Goal: Task Accomplishment & Management: Complete application form

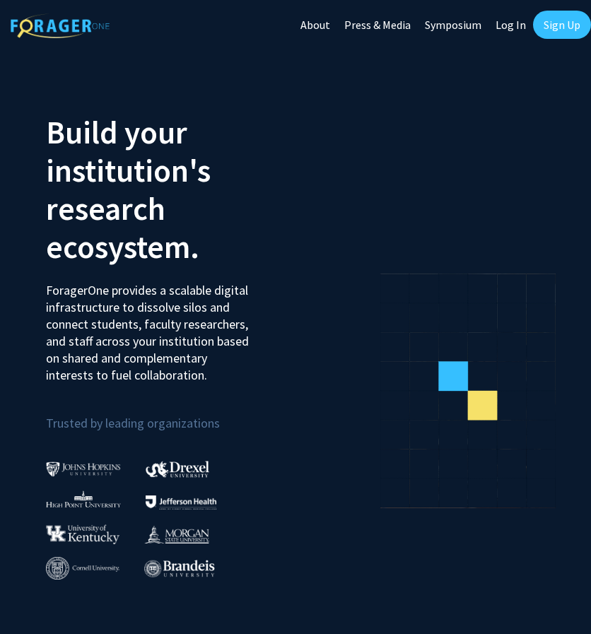
click at [518, 29] on link "Log In" at bounding box center [511, 25] width 45 height 50
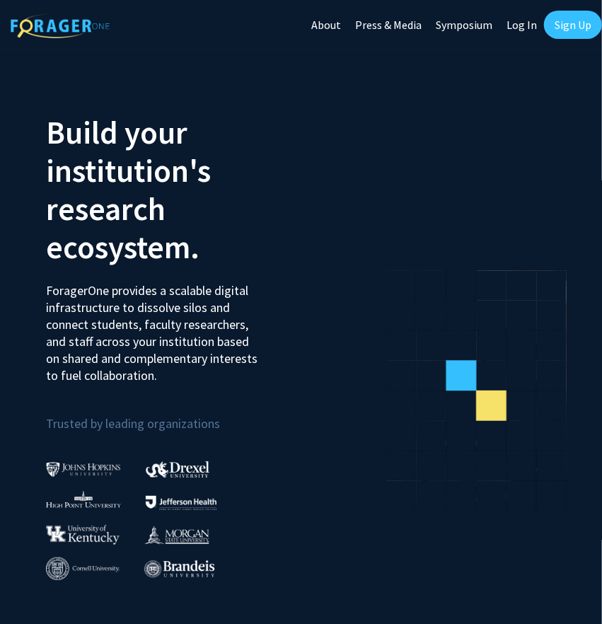
select select
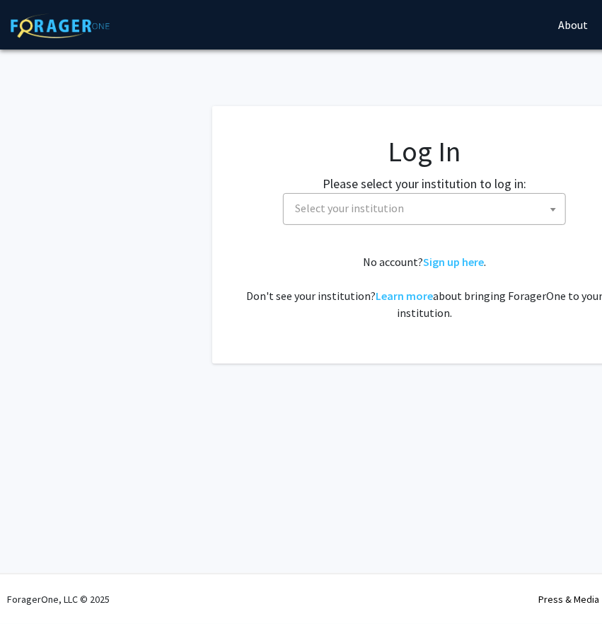
click at [373, 220] on span "Select your institution" at bounding box center [427, 208] width 276 height 29
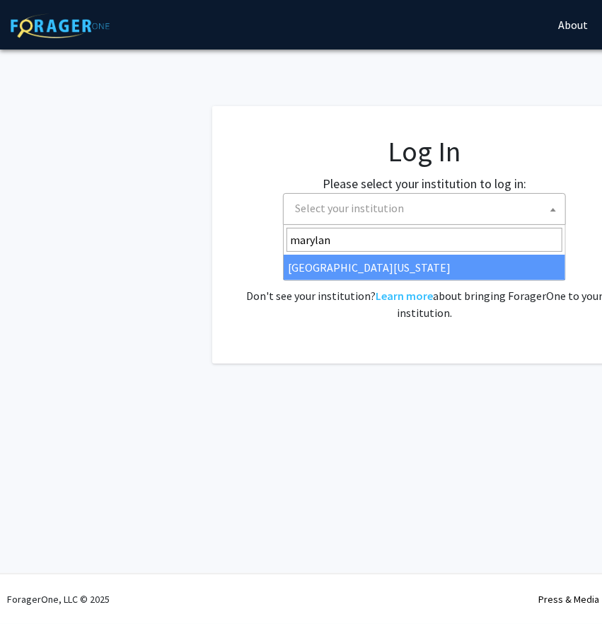
type input "maryland"
select select "31"
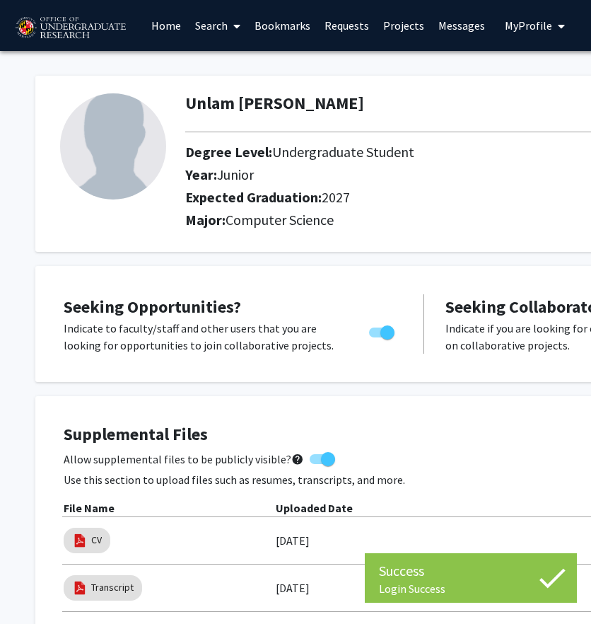
click at [275, 16] on link "Bookmarks" at bounding box center [283, 26] width 70 height 50
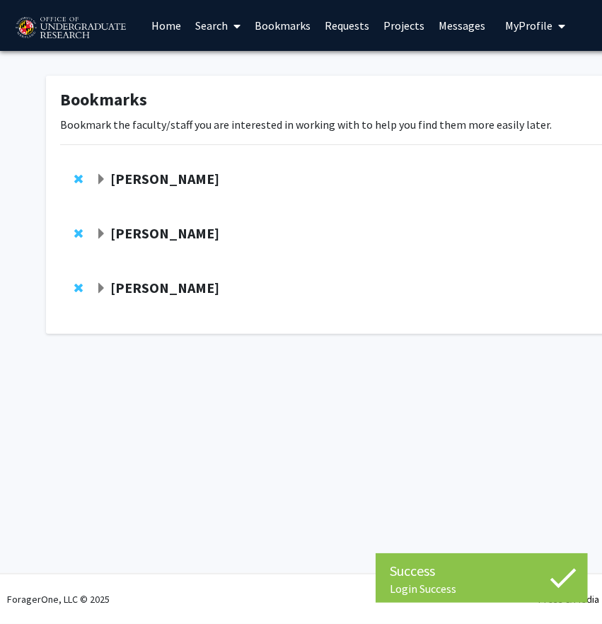
click at [138, 176] on strong "[PERSON_NAME]" at bounding box center [164, 179] width 109 height 18
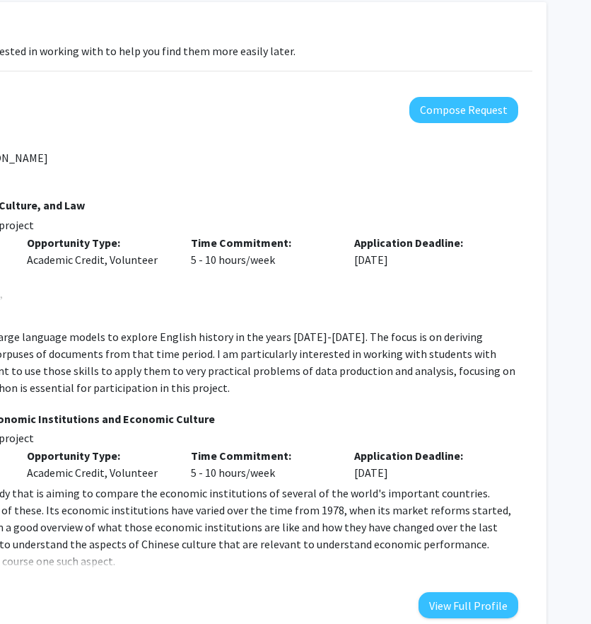
scroll to position [74, 257]
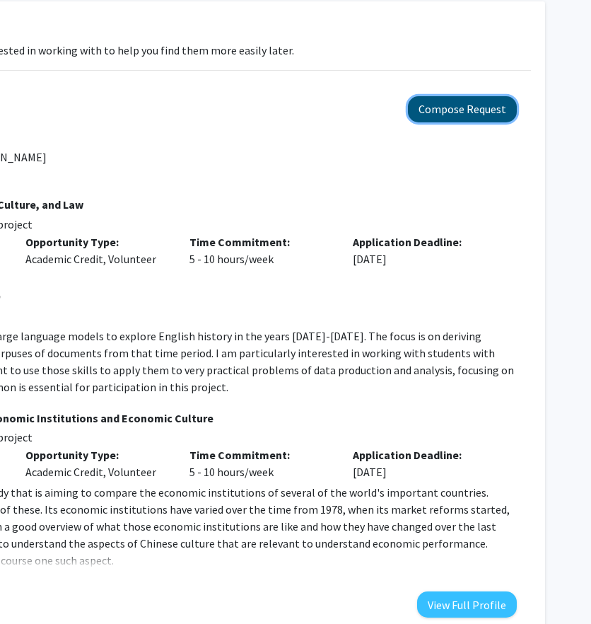
click at [478, 111] on button "Compose Request" at bounding box center [462, 109] width 109 height 26
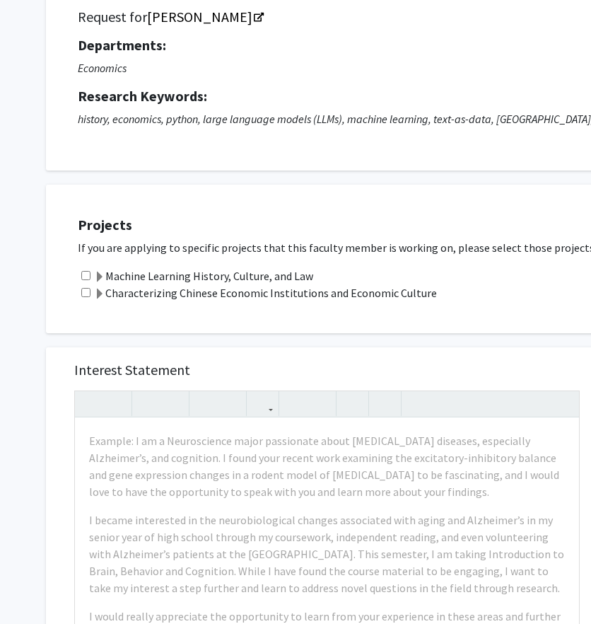
scroll to position [113, 0]
click at [229, 267] on label "Machine Learning History, Culture, and Law" at bounding box center [203, 275] width 219 height 17
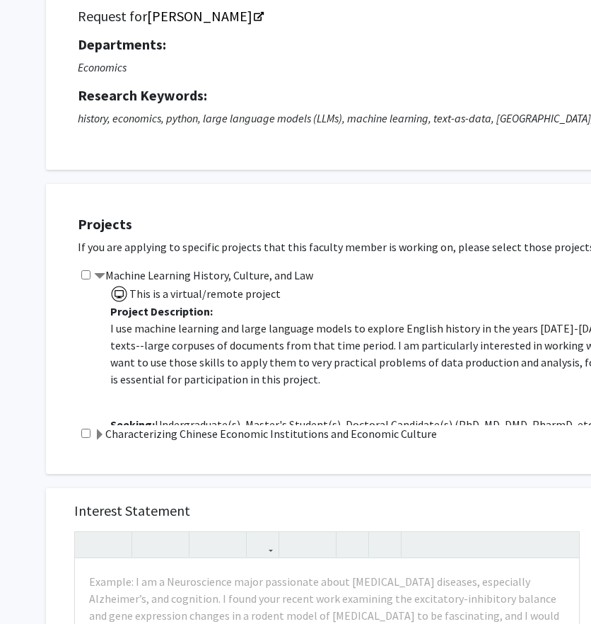
click at [86, 271] on input "checkbox" at bounding box center [85, 274] width 9 height 9
checkbox input "true"
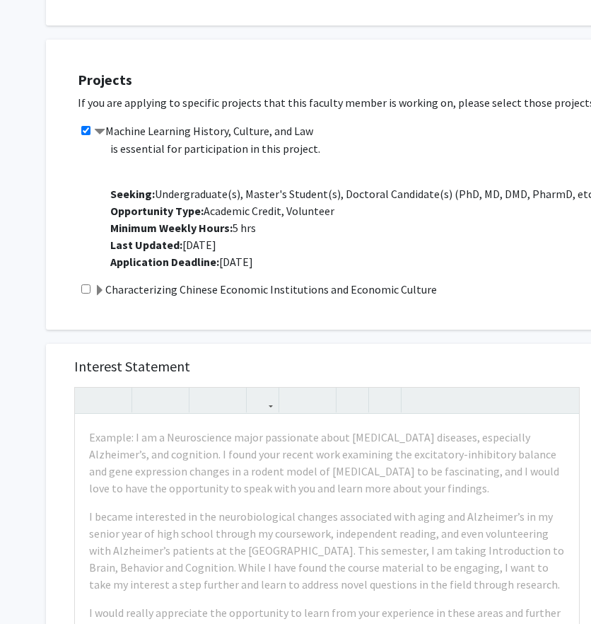
scroll to position [259, 0]
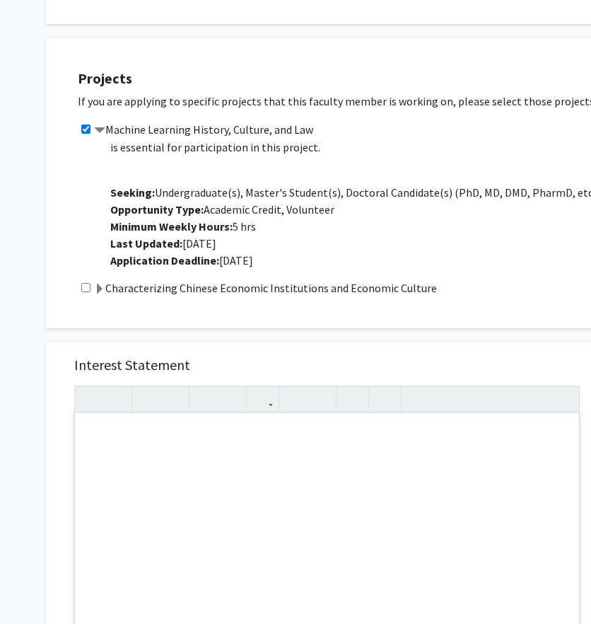
click at [187, 473] on div "To enrich screen reader interactions, please activate Accessibility in Grammarl…" at bounding box center [327, 575] width 504 height 325
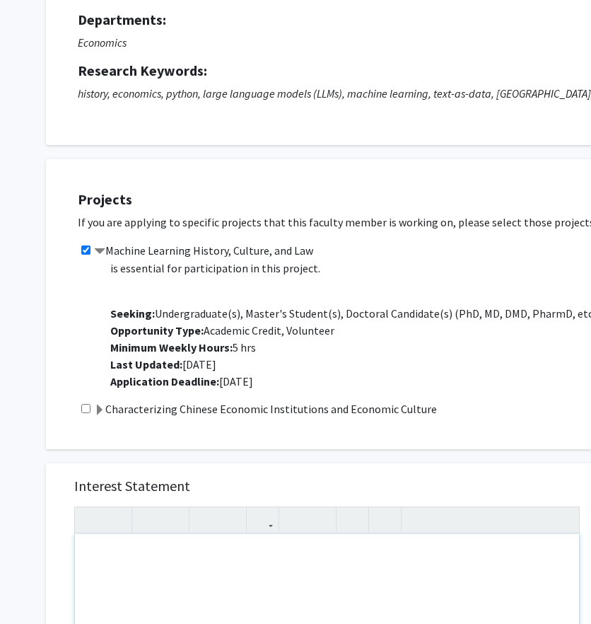
scroll to position [156, 0]
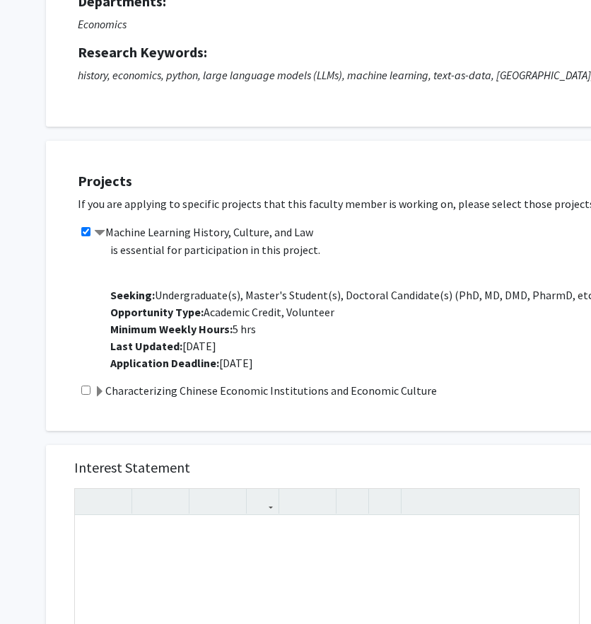
click at [214, 465] on h5 "Interest Statement" at bounding box center [327, 467] width 506 height 17
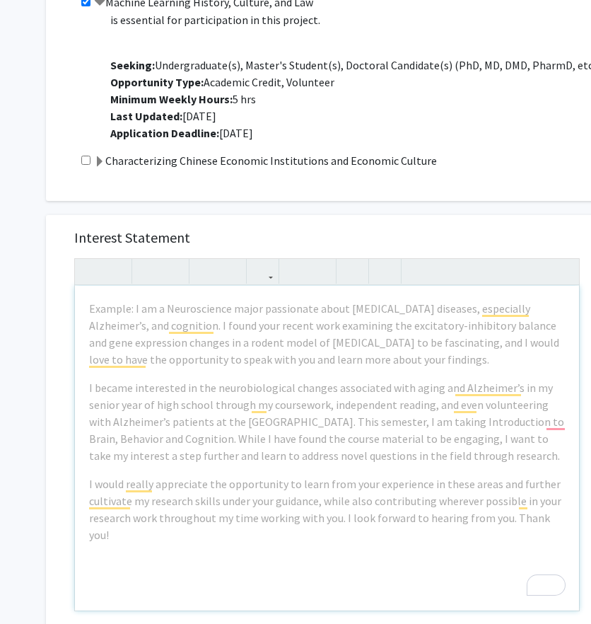
scroll to position [387, 0]
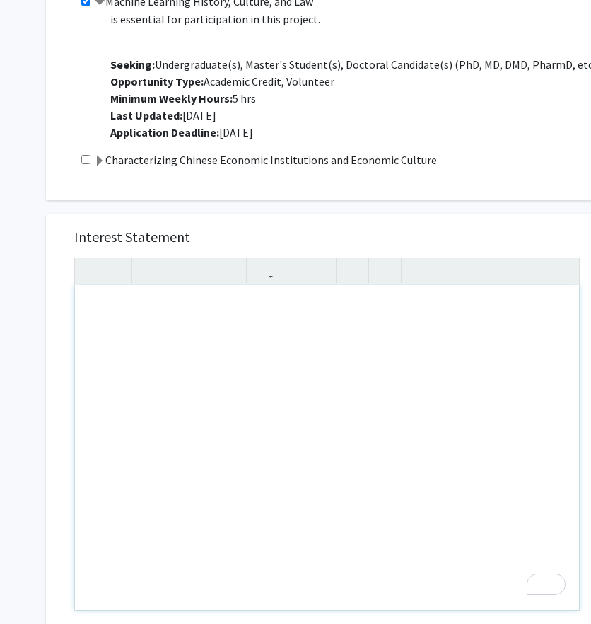
drag, startPoint x: 91, startPoint y: 309, endPoint x: 256, endPoint y: 422, distance: 200.1
click at [303, 268] on button "button" at bounding box center [295, 270] width 25 height 25
click at [132, 317] on div "To enrich screen reader interactions, please activate Accessibility in Grammarl…" at bounding box center [327, 447] width 504 height 325
type textarea "I am a Junior Computer"
drag, startPoint x: 225, startPoint y: 310, endPoint x: 47, endPoint y: 299, distance: 178.6
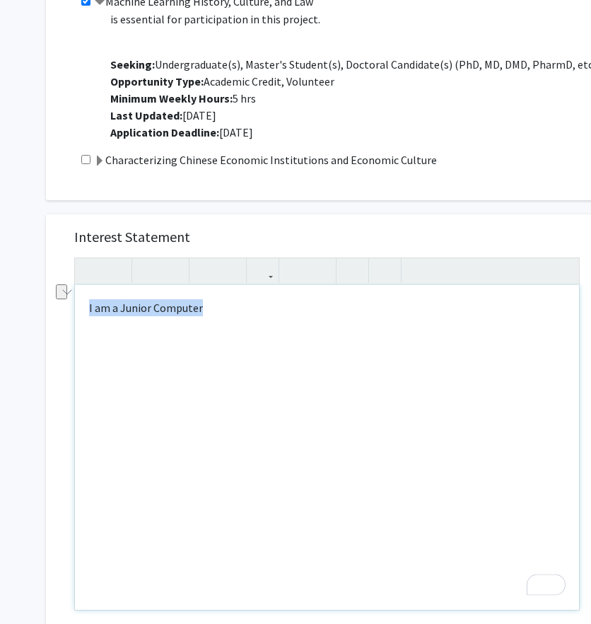
click at [47, 299] on div "Interest Statement I am a Junior Computer I am a Junior Computer Insert link Re…" at bounding box center [327, 425] width 562 height 422
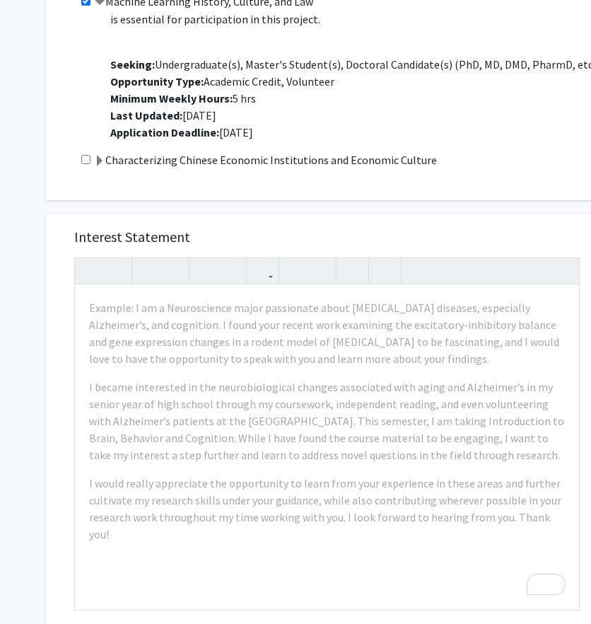
click at [268, 240] on h5 "Interest Statement" at bounding box center [327, 236] width 506 height 17
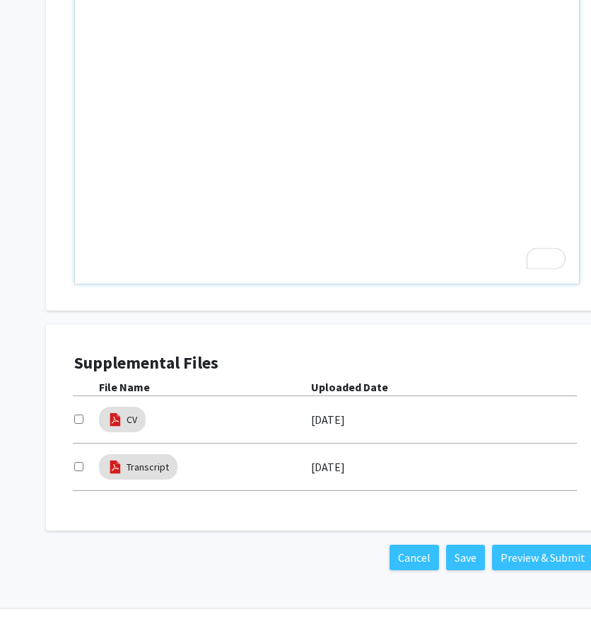
scroll to position [747, 0]
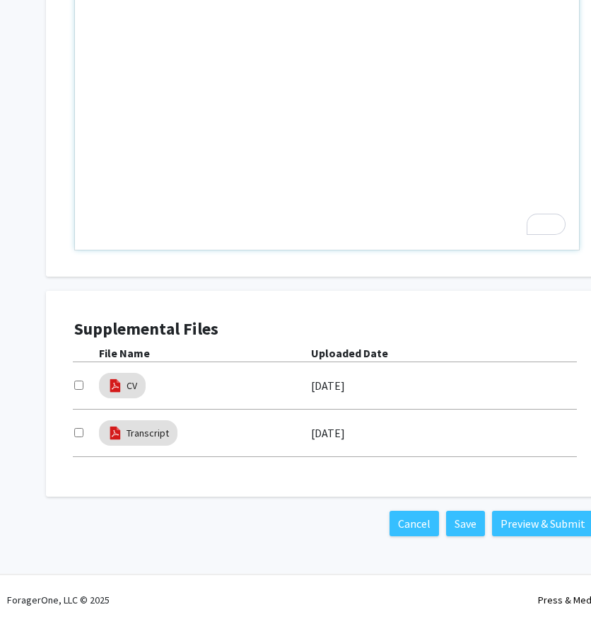
click at [362, 132] on div "To enrich screen reader interactions, please activate Accessibility in Grammarl…" at bounding box center [327, 87] width 504 height 325
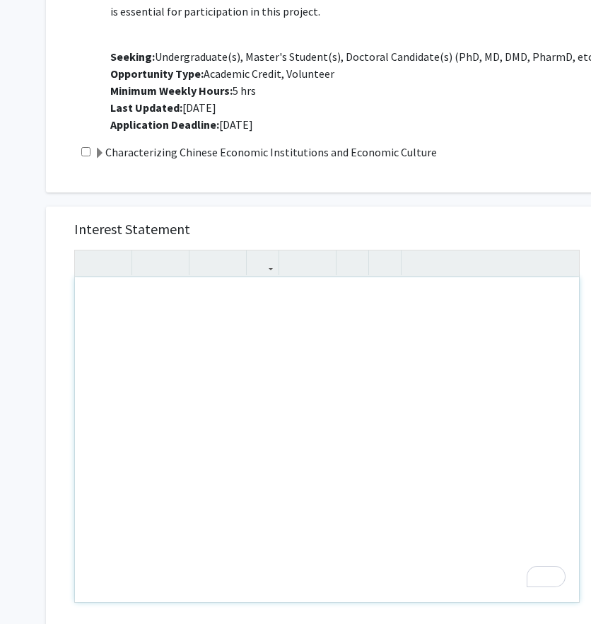
scroll to position [393, 0]
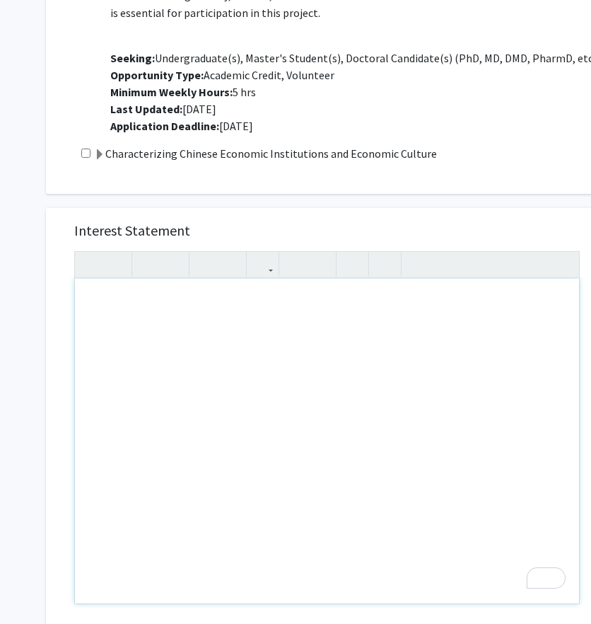
click at [373, 298] on div "To enrich screen reader interactions, please activate Accessibility in Grammarl…" at bounding box center [327, 441] width 504 height 325
type textarea "I am a junior majoring in Computer Science and Mathematics.&nbsp;"
click at [173, 426] on div "I am a junior majoring in Computer Science and Mathematics." at bounding box center [327, 441] width 504 height 325
drag, startPoint x: 412, startPoint y: 322, endPoint x: 37, endPoint y: 310, distance: 375.7
click at [37, 310] on div "Interest Statement I am a junior majoring in Computer Science and Mathematics.&…" at bounding box center [327, 549] width 584 height 710
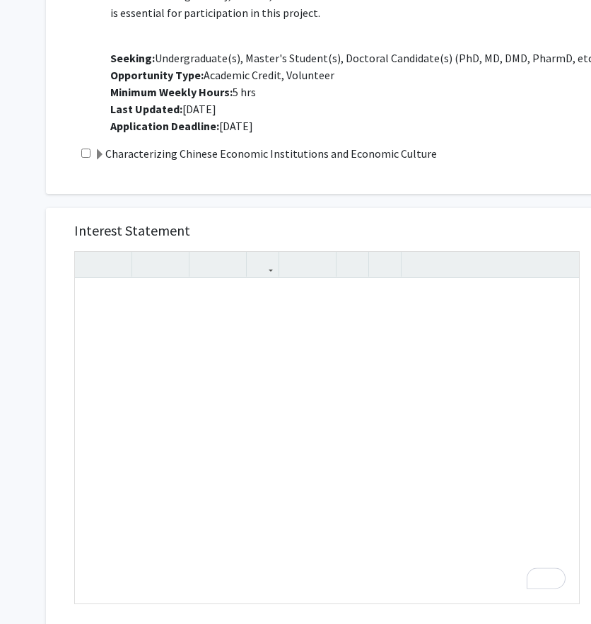
click at [226, 236] on h5 "Interest Statement" at bounding box center [327, 230] width 506 height 17
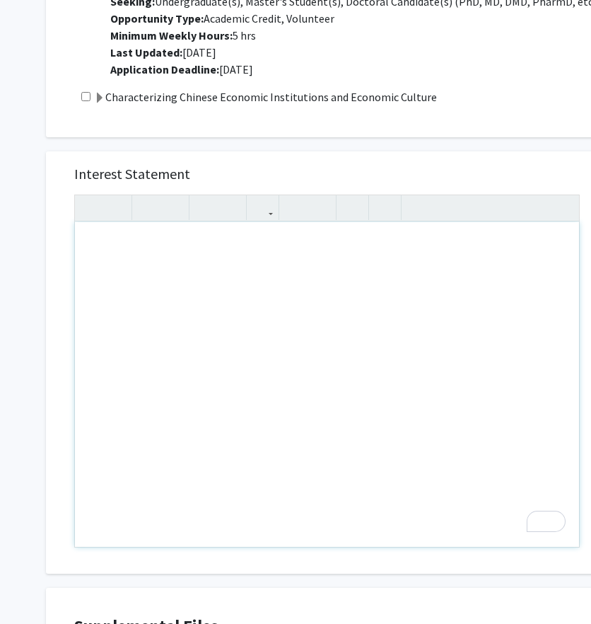
click at [365, 255] on div "To enrich screen reader interactions, please activate Accessibility in Grammarl…" at bounding box center [327, 384] width 504 height 325
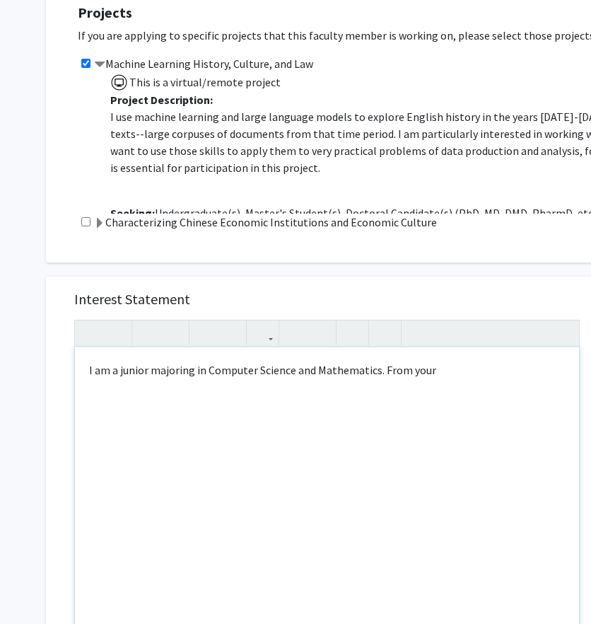
scroll to position [325, 0]
click at [447, 374] on div "I am a junior majoring in Computer Science and Mathematics. From your" at bounding box center [327, 509] width 504 height 325
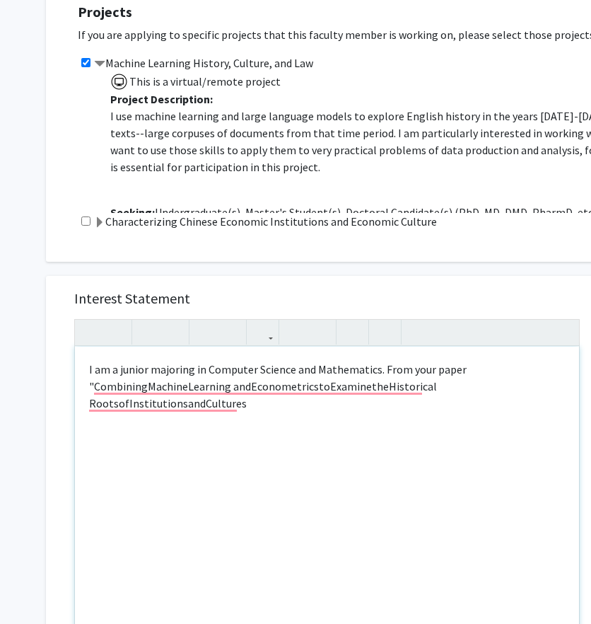
click at [89, 385] on p "I am a junior majoring in Computer Science and Mathematics. From your paper "Co…" at bounding box center [327, 386] width 476 height 51
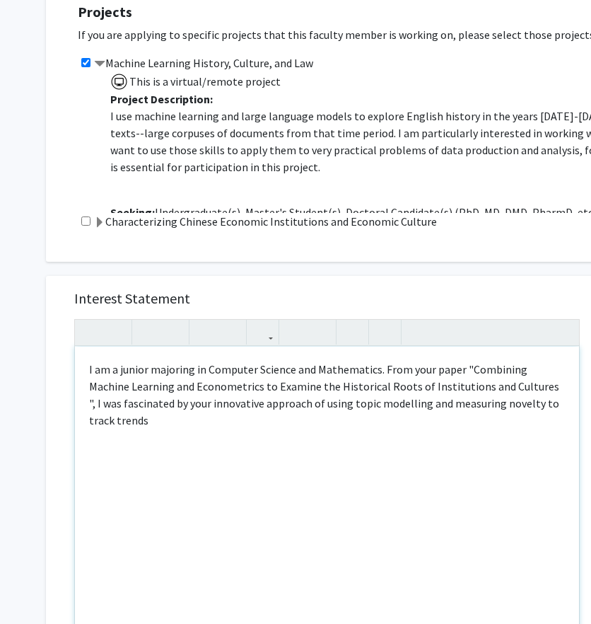
click at [96, 419] on p "I am a junior majoring in Computer Science and Mathematics. From your paper "Co…" at bounding box center [327, 395] width 476 height 68
drag, startPoint x: 499, startPoint y: 404, endPoint x: 412, endPoint y: 401, distance: 87.7
click at [412, 401] on p "I am a junior majoring in Computer Science and Mathematics. From your paper "Co…" at bounding box center [327, 395] width 476 height 68
drag, startPoint x: 208, startPoint y: 421, endPoint x: 89, endPoint y: 424, distance: 118.9
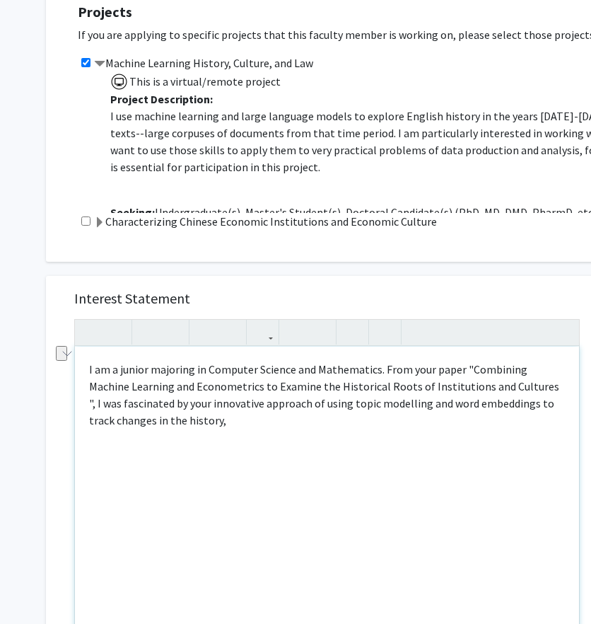
click at [89, 424] on p "I am a junior majoring in Computer Science and Mathematics. From your paper "Co…" at bounding box center [327, 395] width 476 height 68
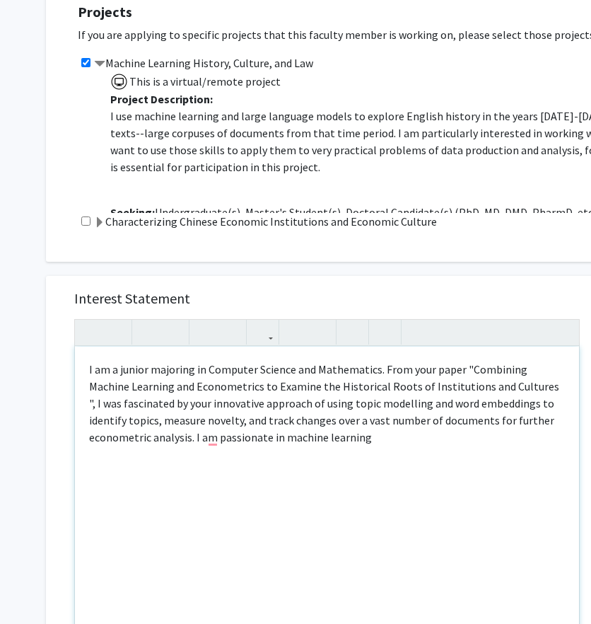
click at [427, 448] on div "I am a junior majoring in Computer Science and Mathematics. From your paper "Co…" at bounding box center [327, 509] width 504 height 325
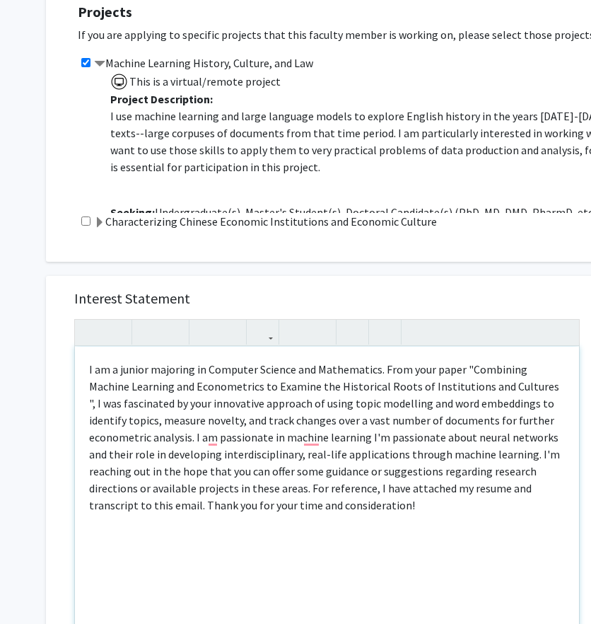
click at [489, 440] on p "I am a junior majoring in Computer Science and Mathematics. From your paper "Co…" at bounding box center [327, 437] width 476 height 153
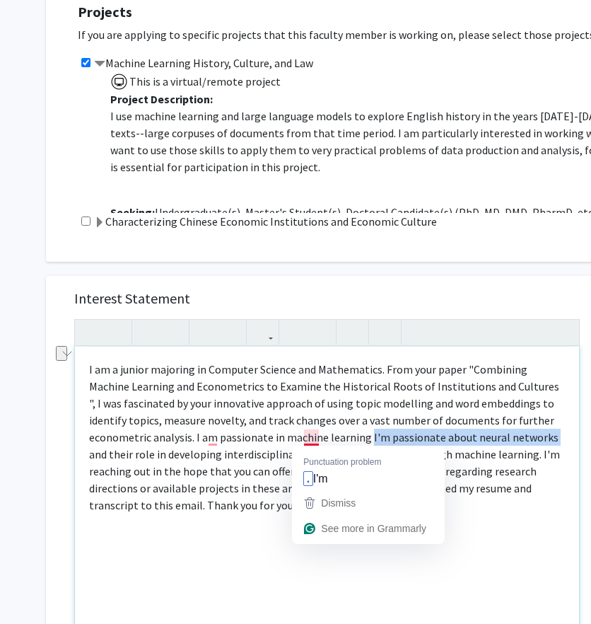
drag, startPoint x: 484, startPoint y: 439, endPoint x: 304, endPoint y: 434, distance: 179.7
click at [304, 434] on p "I am a junior majoring in Computer Science and Mathematics. From your paper "Co…" at bounding box center [327, 437] width 476 height 153
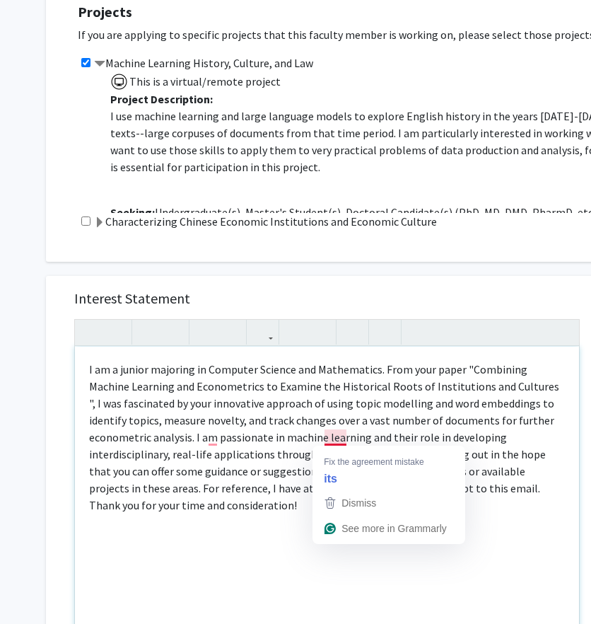
click at [334, 434] on p "I am a junior majoring in Computer Science and Mathematics. From your paper "Co…" at bounding box center [327, 437] width 476 height 153
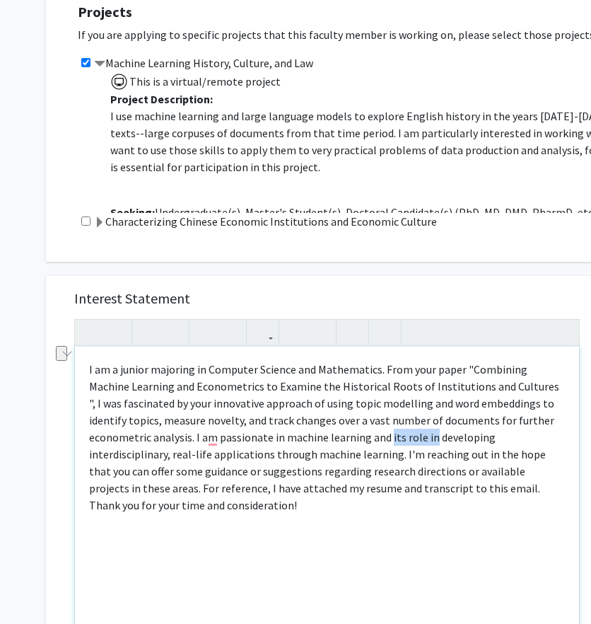
drag, startPoint x: 324, startPoint y: 437, endPoint x: 366, endPoint y: 436, distance: 41.7
click at [366, 436] on p "I am a junior majoring in Computer Science and Mathematics. From your paper "Co…" at bounding box center [327, 437] width 476 height 153
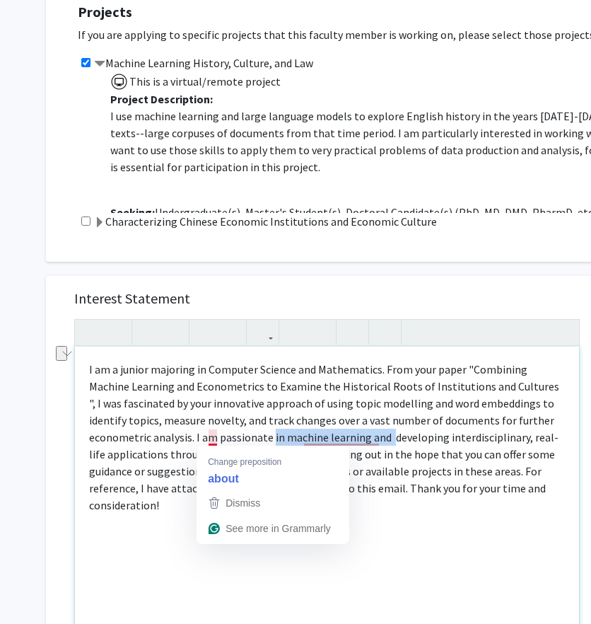
drag, startPoint x: 325, startPoint y: 438, endPoint x: 209, endPoint y: 439, distance: 116.0
click at [209, 439] on p "I am a junior majoring in Computer Science and Mathematics. From your paper "Co…" at bounding box center [327, 437] width 476 height 153
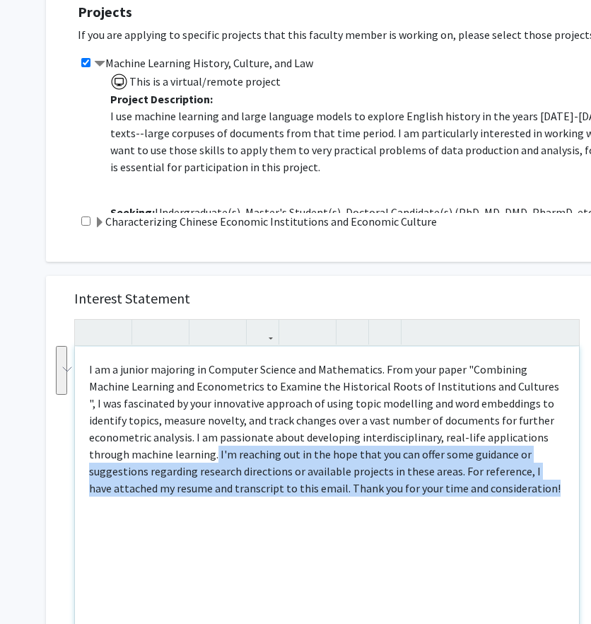
drag, startPoint x: 132, startPoint y: 452, endPoint x: 424, endPoint y: 494, distance: 295.9
click at [424, 494] on p "I am a junior majoring in Computer Science and Mathematics. From your paper "Co…" at bounding box center [327, 429] width 476 height 136
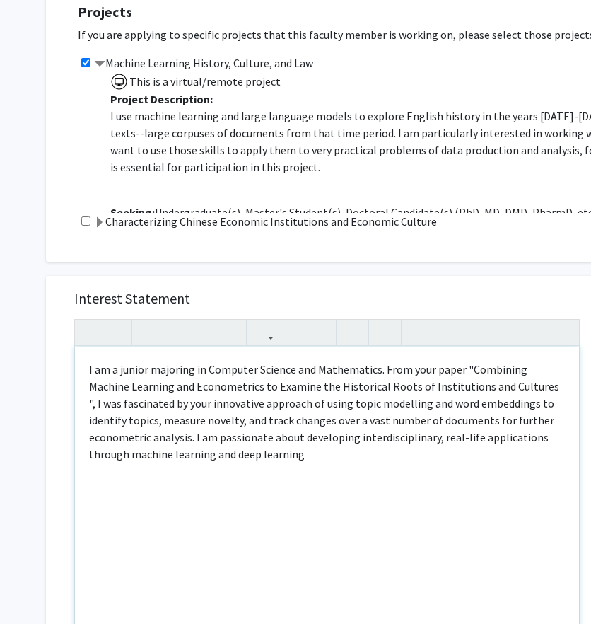
click at [129, 439] on p "I am a junior majoring in Computer Science and Mathematics. From your paper "Co…" at bounding box center [327, 412] width 476 height 102
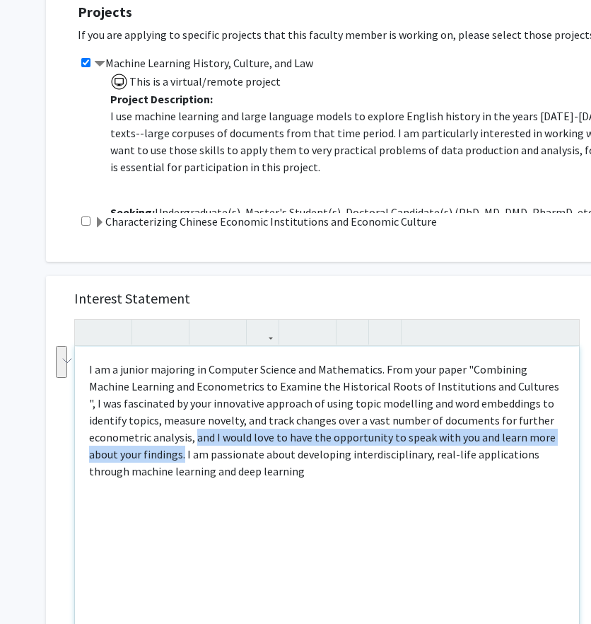
drag, startPoint x: 132, startPoint y: 439, endPoint x: 130, endPoint y: 453, distance: 14.3
click at [130, 453] on p "I am a junior majoring in Computer Science and Mathematics. From your paper "Co…" at bounding box center [327, 420] width 476 height 119
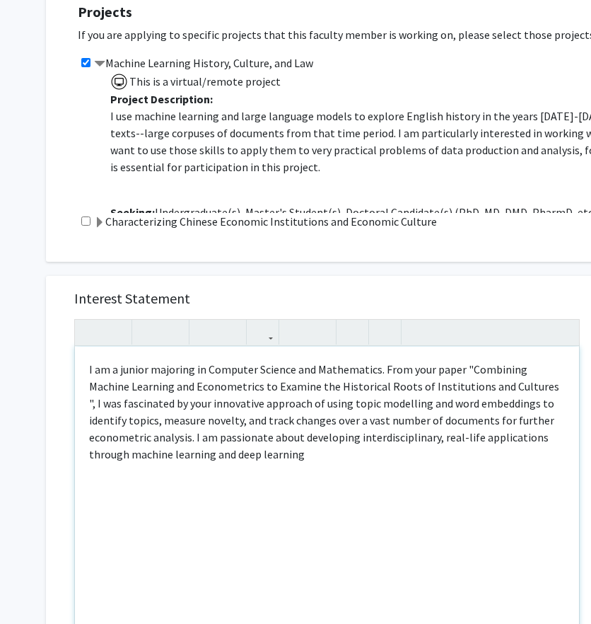
click at [234, 448] on p "I am a junior majoring in Computer Science and Mathematics. From your paper "Co…" at bounding box center [327, 412] width 476 height 102
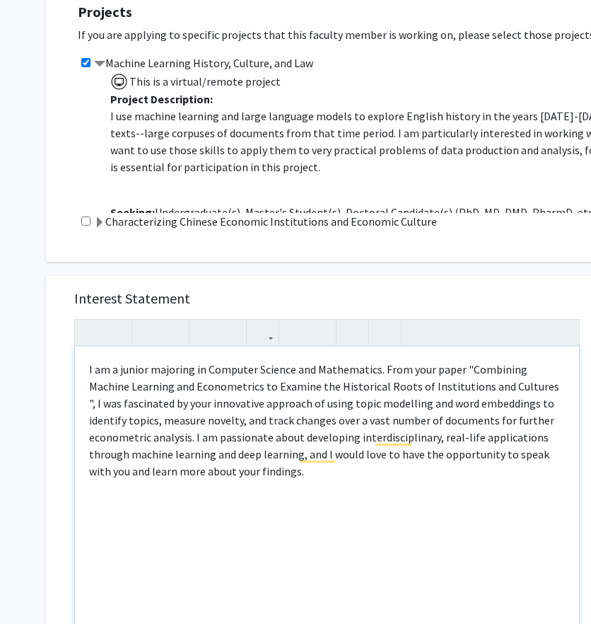
click at [230, 472] on p "I am a junior majoring in Computer Science and Mathematics. From your paper "Co…" at bounding box center [327, 420] width 476 height 119
click at [79, 495] on div "Interest Statement <p>I am a junior majoring in Computer Science and Mathematic…" at bounding box center [327, 487] width 562 height 422
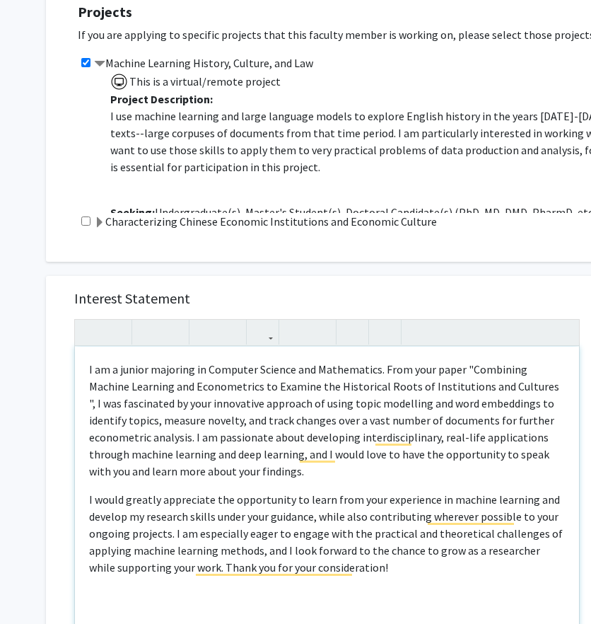
click at [139, 501] on p "I would greatly appreciate the opportunity to learn from your experience in mac…" at bounding box center [327, 533] width 476 height 85
click at [520, 497] on p "I would really appreciate the opportunity to learn from your experience in mach…" at bounding box center [327, 533] width 476 height 85
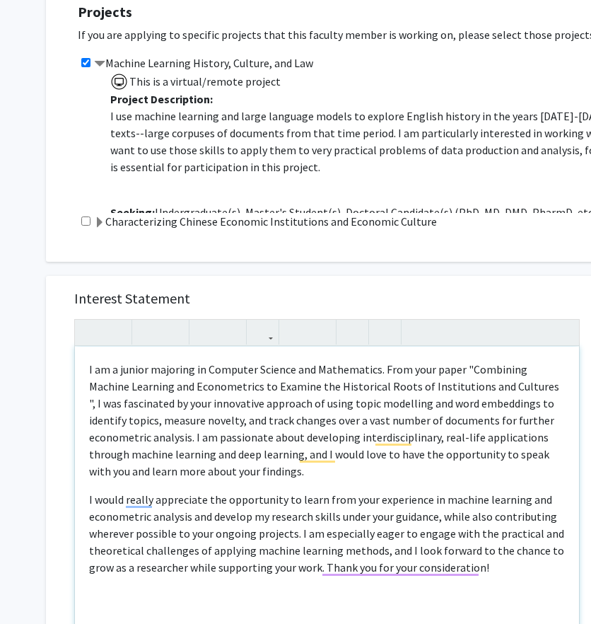
click at [149, 531] on p "I would really appreciate the opportunity to learn from your experience in mach…" at bounding box center [327, 533] width 476 height 85
drag, startPoint x: 190, startPoint y: 533, endPoint x: 221, endPoint y: 534, distance: 30.4
click at [221, 534] on p "I would really appreciate the opportunity to learn from your experience in mach…" at bounding box center [327, 533] width 476 height 85
click at [191, 523] on p "I would really appreciate the opportunity to learn from your experience in mach…" at bounding box center [327, 533] width 476 height 85
drag, startPoint x: 290, startPoint y: 535, endPoint x: 213, endPoint y: 538, distance: 77.2
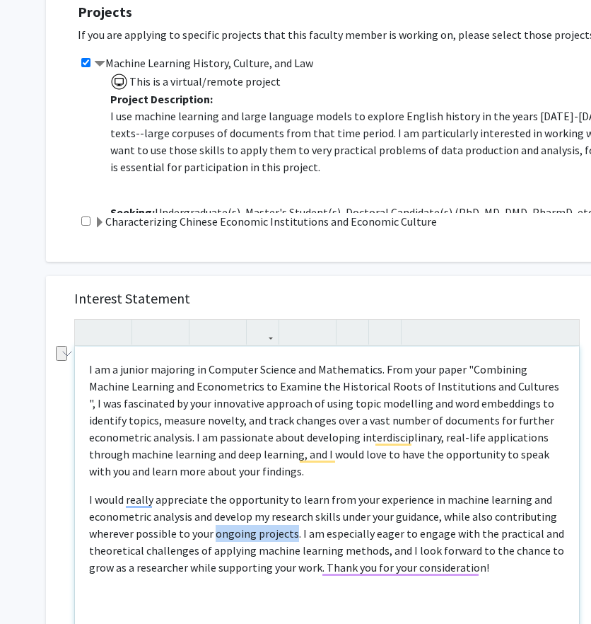
click at [213, 538] on p "I would really appreciate the opportunity to learn from your experience in mach…" at bounding box center [327, 533] width 476 height 85
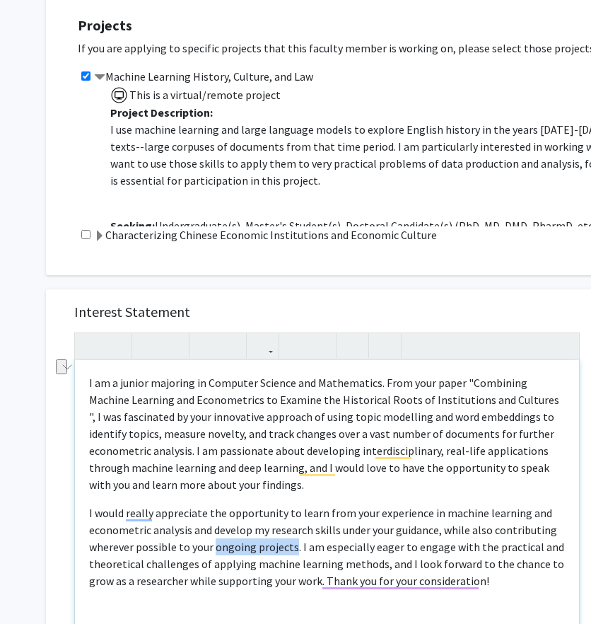
scroll to position [311, 0]
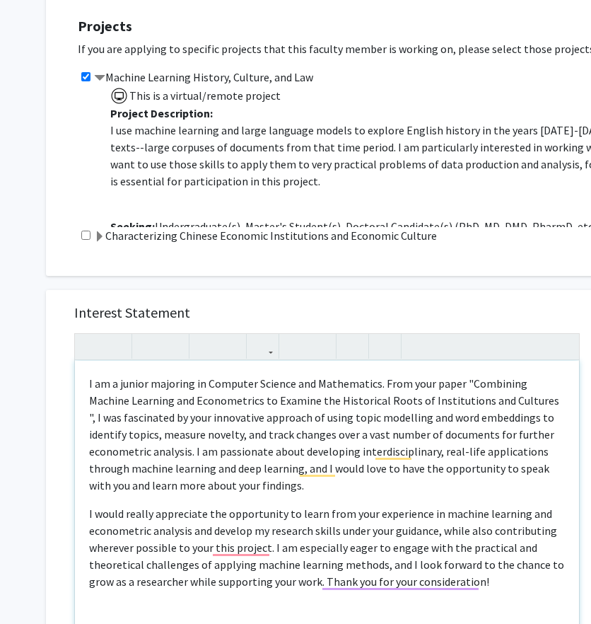
click at [189, 548] on p "I would really appreciate the opportunity to learn from your experience in mach…" at bounding box center [327, 547] width 476 height 85
click at [509, 549] on p "I would really appreciate the opportunity to learn from your experience in mach…" at bounding box center [327, 547] width 476 height 85
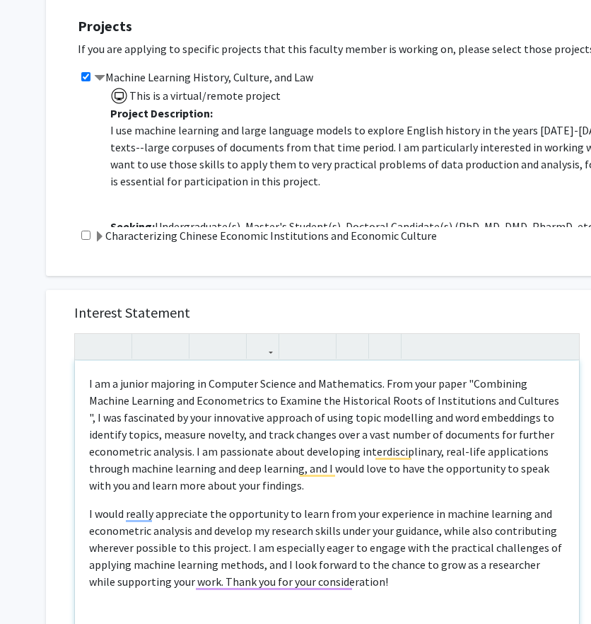
click at [257, 565] on p "I would really appreciate the opportunity to learn from your experience in mach…" at bounding box center [327, 547] width 476 height 85
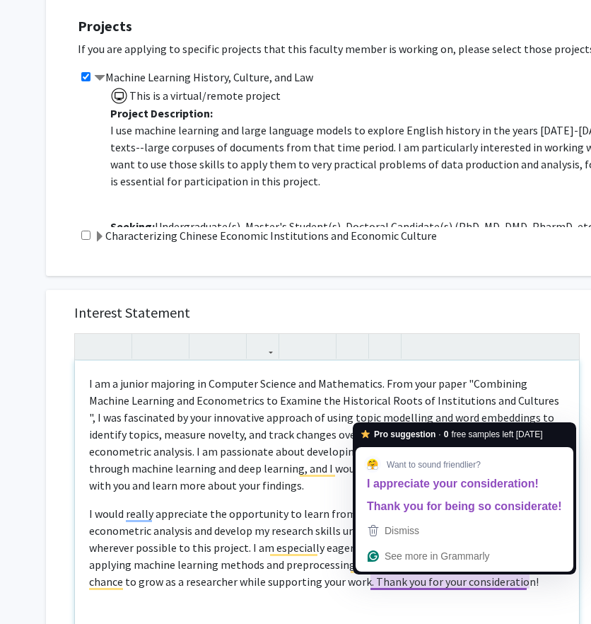
click at [464, 584] on p "I would really appreciate the opportunity to learn from your experience in mach…" at bounding box center [327, 547] width 476 height 85
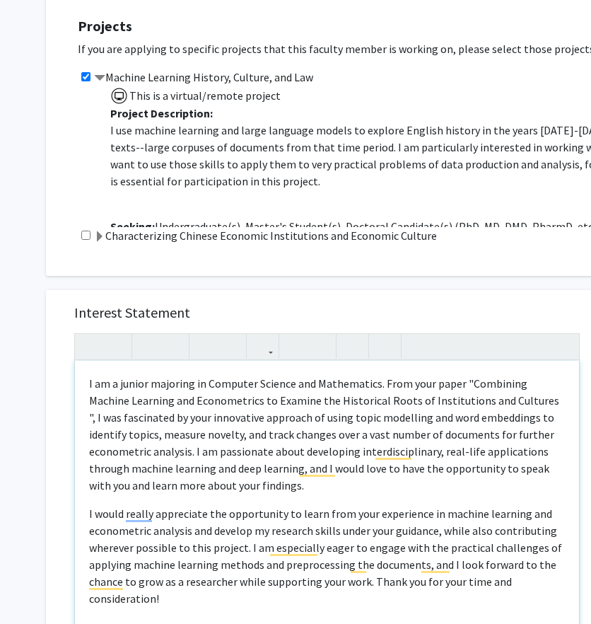
click at [444, 600] on p "I would really appreciate the opportunity to learn from your experience in mach…" at bounding box center [327, 556] width 476 height 102
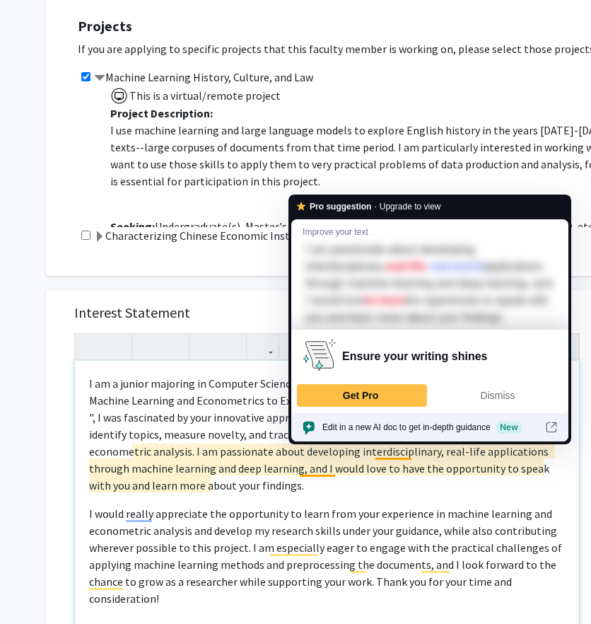
click at [325, 480] on p "I am a junior majoring in Computer Science and Mathematics. From your paper "Co…" at bounding box center [327, 434] width 476 height 119
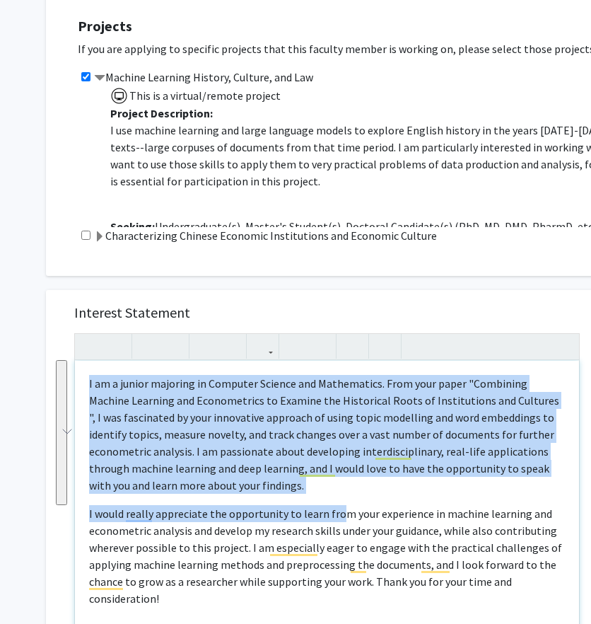
drag, startPoint x: 339, startPoint y: 499, endPoint x: 81, endPoint y: 366, distance: 289.8
click at [81, 366] on div "I am a junior majoring in Computer Science and Mathematics. From your paper "Co…" at bounding box center [327, 523] width 504 height 325
click at [245, 492] on p "I am a junior majoring in Computer Science and Mathematics. From your paper "Co…" at bounding box center [327, 434] width 476 height 119
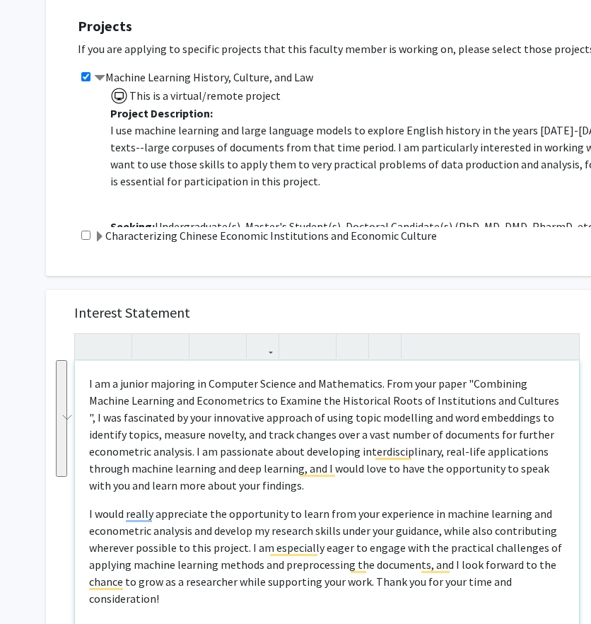
drag, startPoint x: 245, startPoint y: 492, endPoint x: 74, endPoint y: 368, distance: 211.2
click at [74, 368] on div "I am a junior majoring in Computer Science and Mathematics. From your paper "Co…" at bounding box center [327, 509] width 506 height 353
copy p "I am a junior majoring in Computer Science and Mathematics. From your paper "Co…"
click at [296, 500] on div "I am a junior majoring in Computer Science and Mathematics. From your paper "Co…" at bounding box center [327, 523] width 504 height 325
click at [188, 469] on p "I am a junior majoring in Computer Science and Mathematics. From your paper "Co…" at bounding box center [327, 434] width 476 height 119
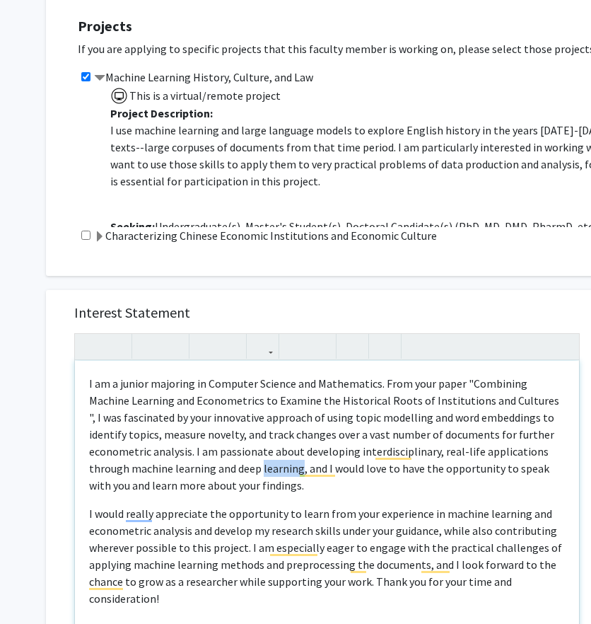
click at [188, 469] on p "I am a junior majoring in Computer Science and Mathematics. From your paper "Co…" at bounding box center [327, 434] width 476 height 119
drag, startPoint x: 211, startPoint y: 486, endPoint x: 66, endPoint y: 385, distance: 176.8
click at [66, 385] on div "Interest Statement I am a junior majoring in Computer Science and Mathematics. …" at bounding box center [327, 501] width 534 height 422
copy p "I am a junior majoring in Computer Science and Mathematics. From your paper "Co…"
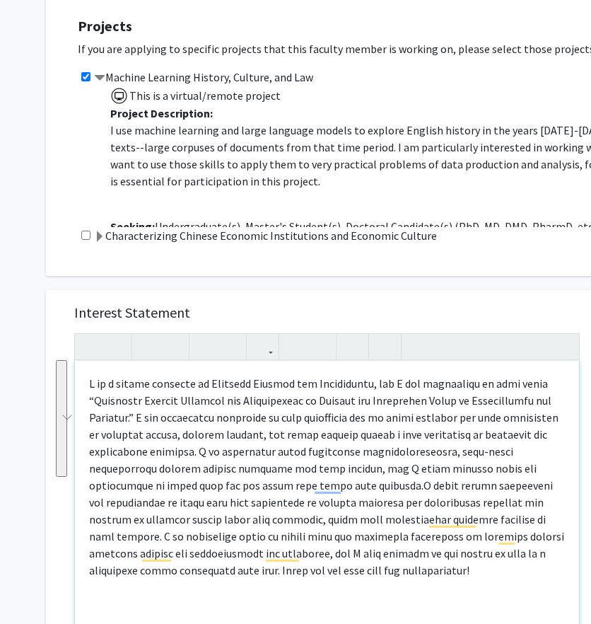
scroll to position [300, 0]
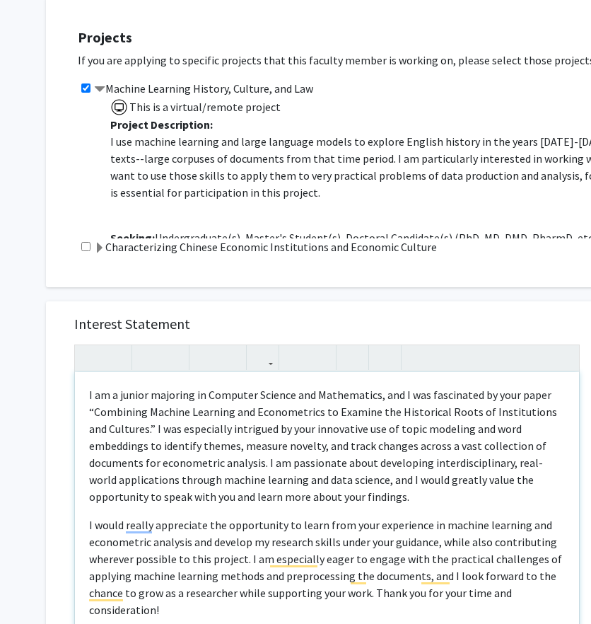
click at [242, 419] on p "I am a junior majoring in Computer Science and Mathematics, and I was fascinate…" at bounding box center [327, 445] width 476 height 119
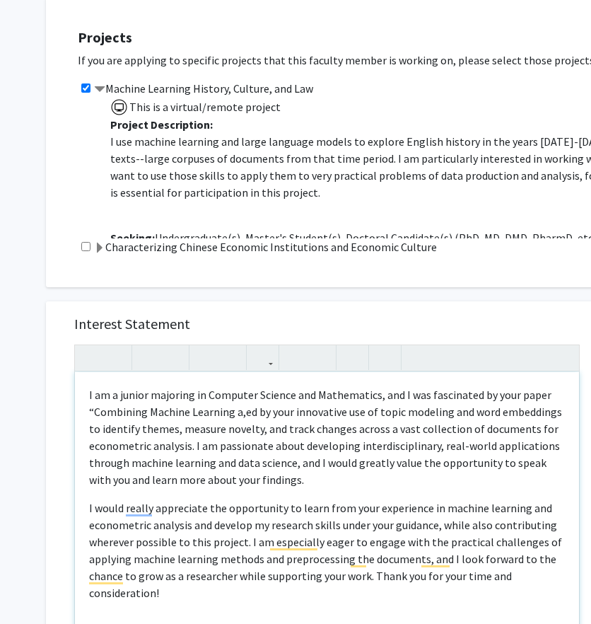
click at [241, 425] on p "I am a junior majoring in Computer Science and Mathematics, and I was fascinate…" at bounding box center [327, 437] width 476 height 102
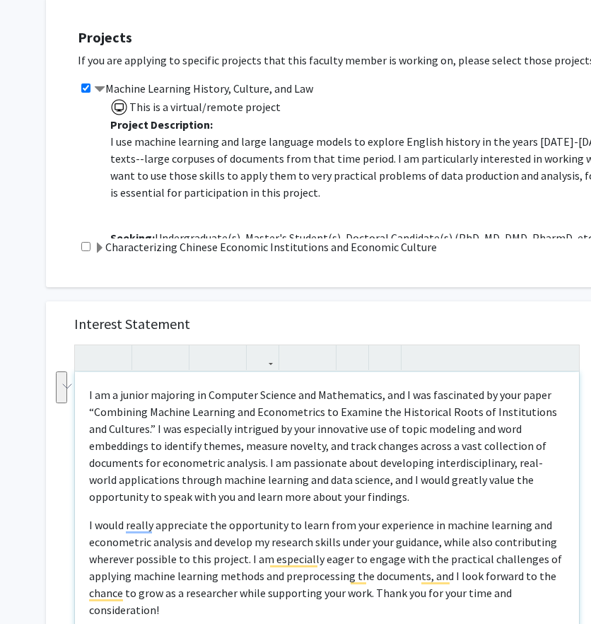
click at [260, 435] on p "I am a junior majoring in Computer Science and Mathematics, and I was fascinate…" at bounding box center [327, 445] width 476 height 119
click at [242, 432] on p "I am a junior majoring in Computer Science and Mathematics, and I was fascinate…" at bounding box center [327, 445] width 476 height 119
click at [477, 443] on p "I am a junior majoring in Computer Science and Mathematics, and I was fascinate…" at bounding box center [327, 445] width 476 height 119
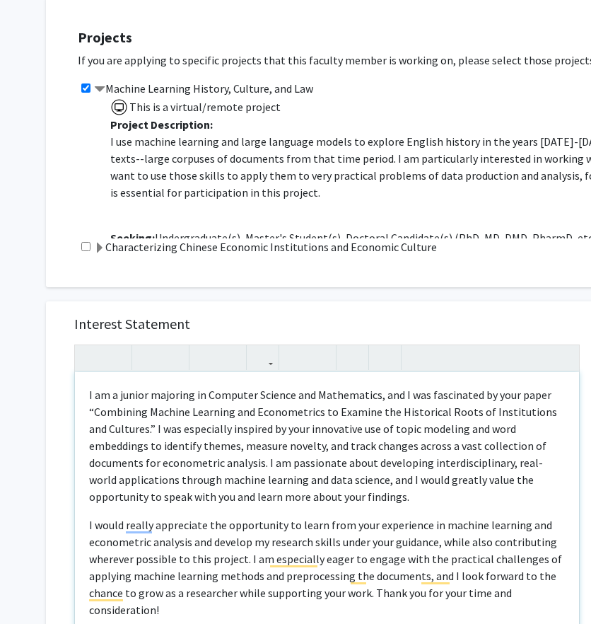
click at [472, 477] on p "I am a junior majoring in Computer Science and Mathematics, and I was fascinate…" at bounding box center [327, 445] width 476 height 119
click at [478, 444] on p "I am a junior majoring in Computer Science and Mathematics, and I was fascinate…" at bounding box center [327, 445] width 476 height 119
click at [402, 474] on p "I am a junior majoring in Computer Science and Mathematics, and I was fascinate…" at bounding box center [327, 445] width 476 height 119
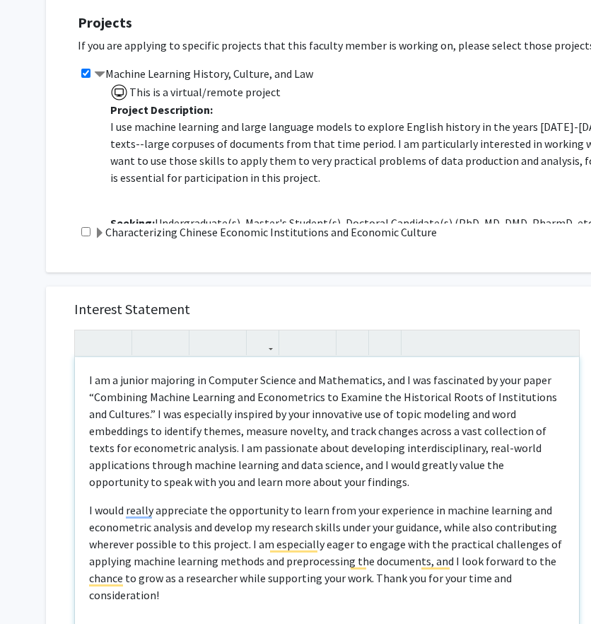
scroll to position [315, 0]
click at [359, 465] on p "I am a junior majoring in Computer Science and Mathematics, and I was fascinate…" at bounding box center [327, 430] width 476 height 119
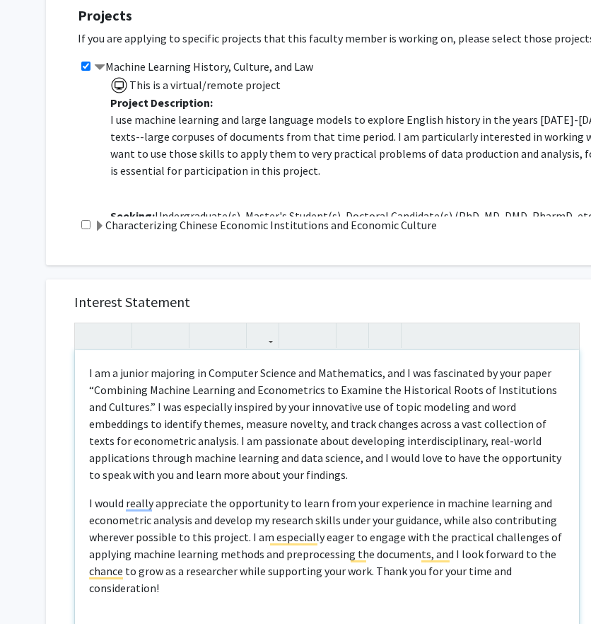
scroll to position [329, 0]
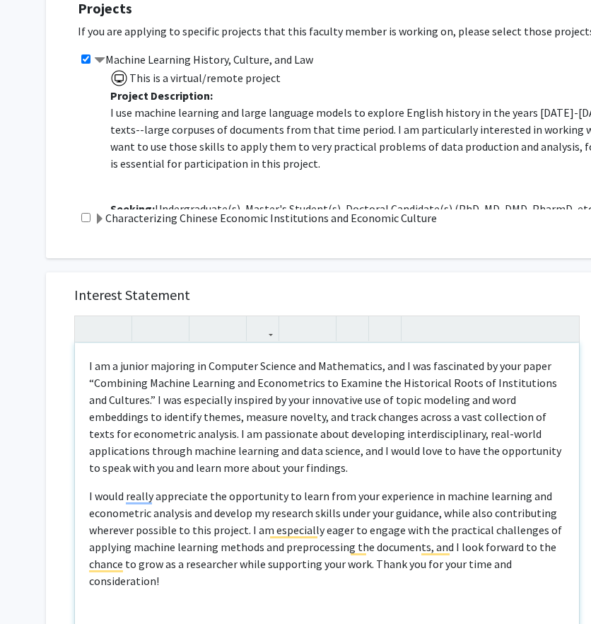
click at [226, 516] on p "I would really appreciate the opportunity to learn from your experience in mach…" at bounding box center [327, 538] width 476 height 102
click at [265, 521] on p "I would really appreciate the opportunity to learn from your experience in mach…" at bounding box center [327, 538] width 476 height 102
click at [201, 530] on p "I would really appreciate the opportunity to learn from your experience in mach…" at bounding box center [327, 538] width 476 height 102
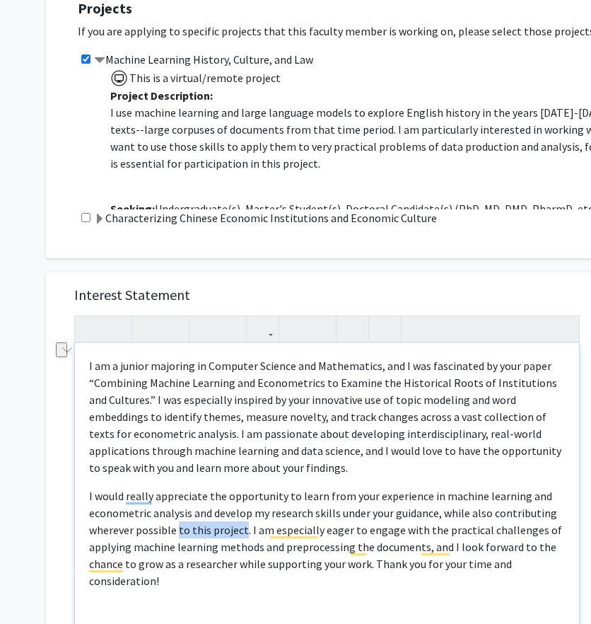
drag, startPoint x: 177, startPoint y: 532, endPoint x: 242, endPoint y: 533, distance: 65.1
click at [242, 533] on p "I would really appreciate the opportunity to learn from your experience in mach…" at bounding box center [327, 538] width 476 height 102
type textarea "<l>I do s ametco adipisci el Seddoeiu Tempori utl Etdoloremag, ali E adm veniam…"
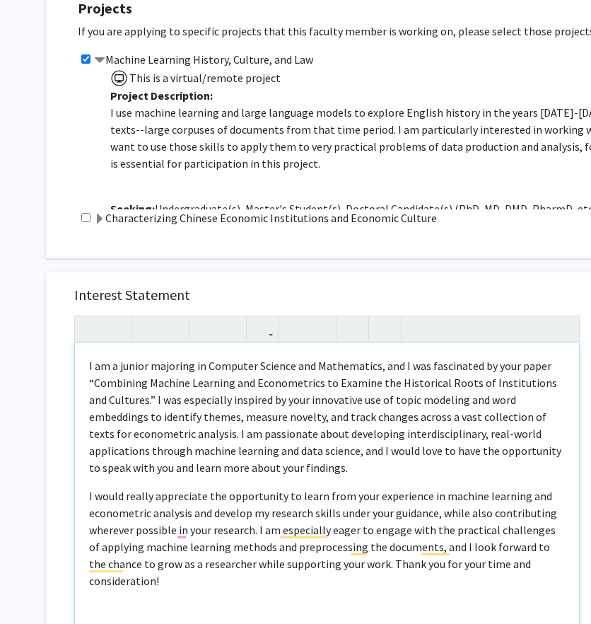
click at [272, 564] on p "I would really appreciate the opportunity to learn from your experience in mach…" at bounding box center [327, 538] width 476 height 102
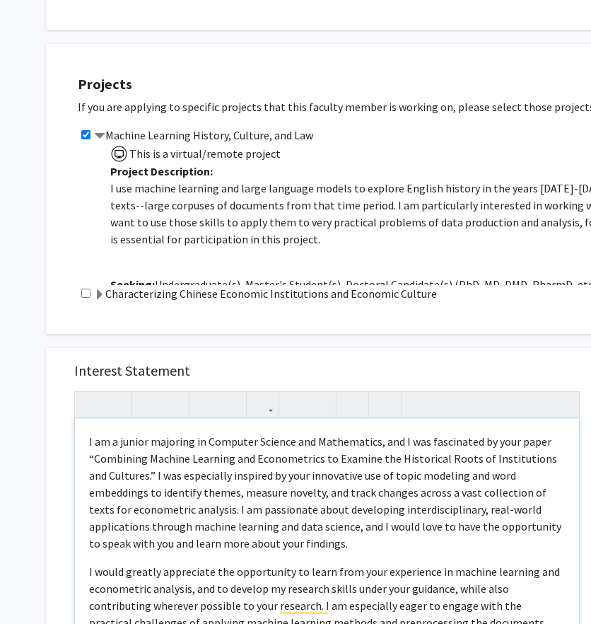
scroll to position [254, 0]
click at [221, 506] on p "I am a junior majoring in Computer Science and Mathematics, and I was fascinate…" at bounding box center [327, 491] width 476 height 119
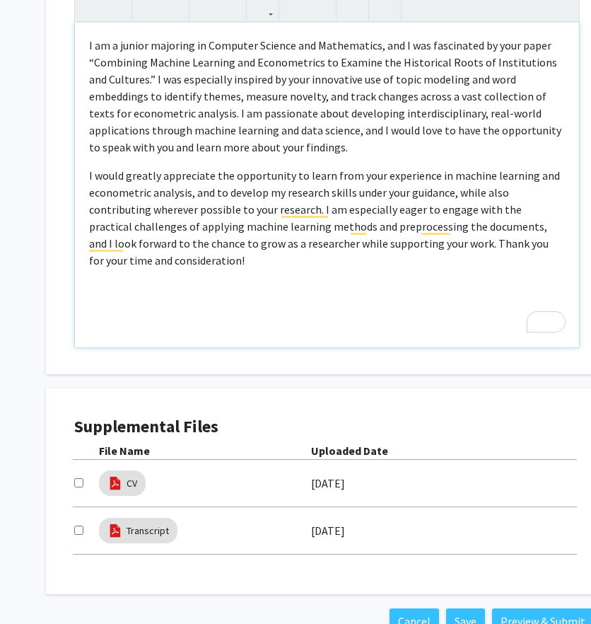
scroll to position [738, 0]
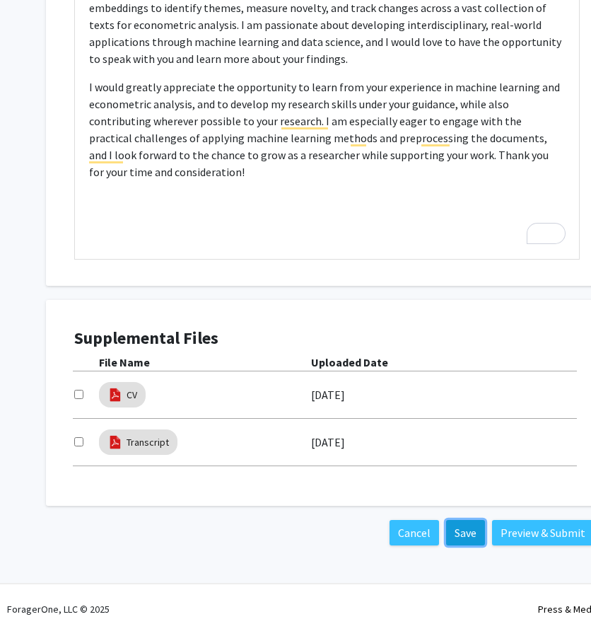
click at [452, 526] on button "Save" at bounding box center [465, 532] width 39 height 25
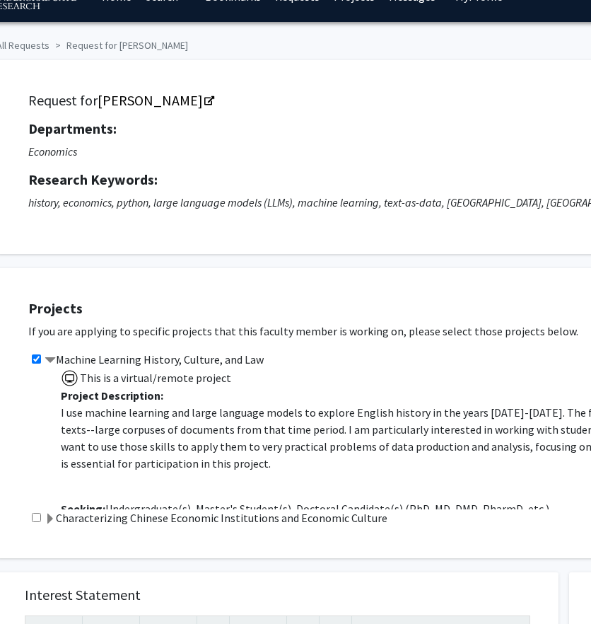
scroll to position [0, 50]
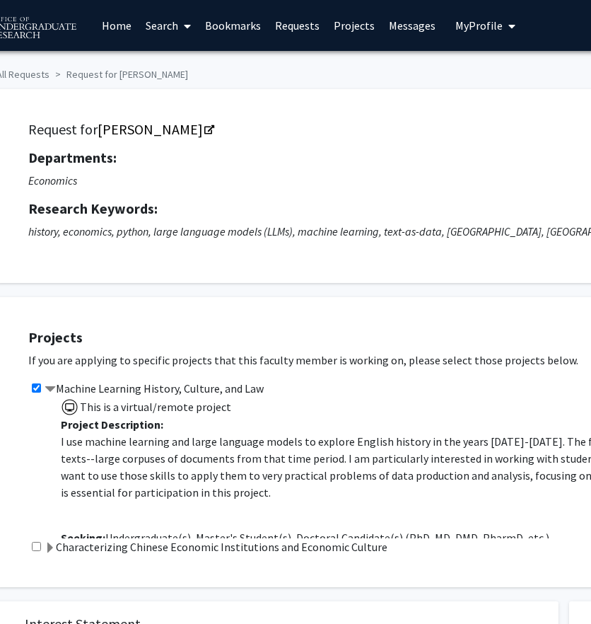
click at [489, 34] on button "My Profile" at bounding box center [485, 25] width 69 height 51
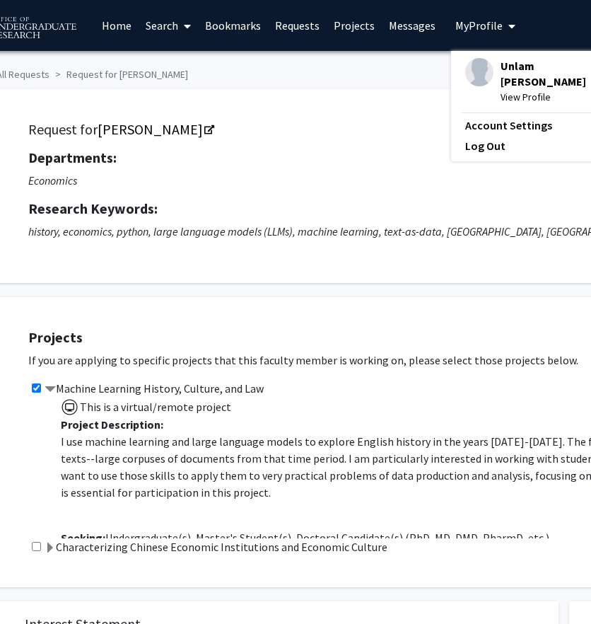
click at [489, 34] on button "My Profile" at bounding box center [485, 25] width 69 height 51
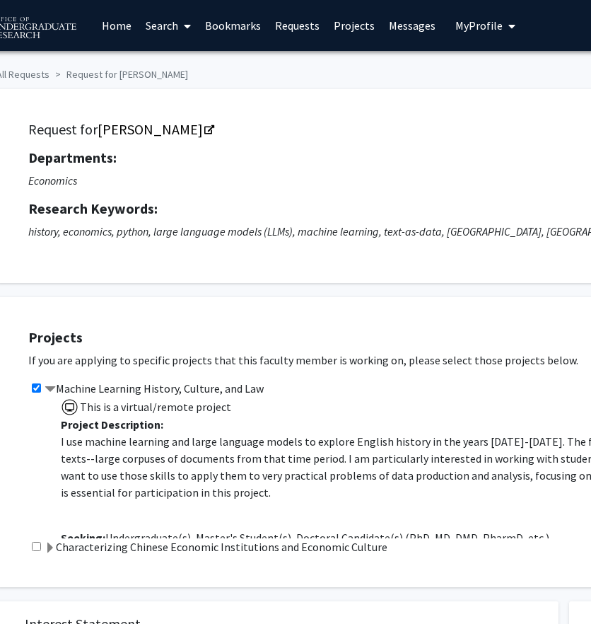
click at [482, 22] on span "My Profile" at bounding box center [478, 25] width 47 height 14
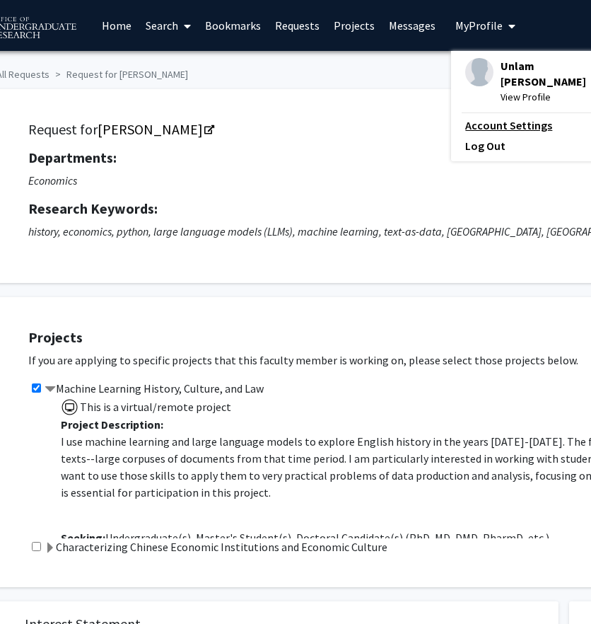
click at [508, 117] on link "Account Settings" at bounding box center [528, 125] width 127 height 17
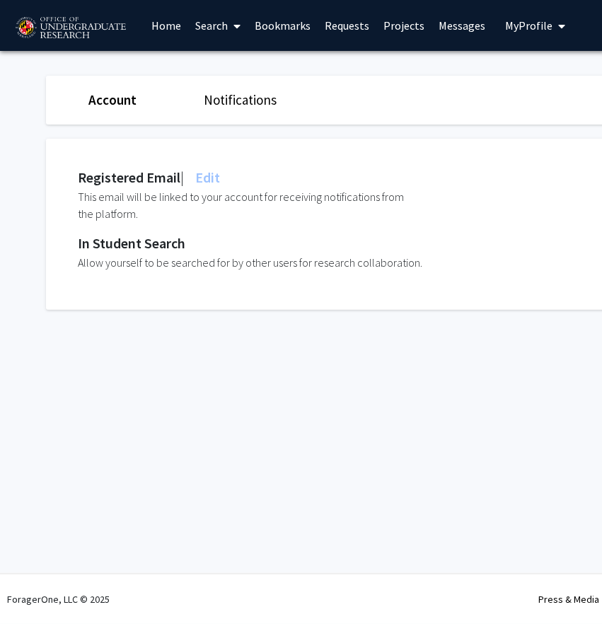
click at [539, 20] on span "My Profile" at bounding box center [528, 25] width 47 height 14
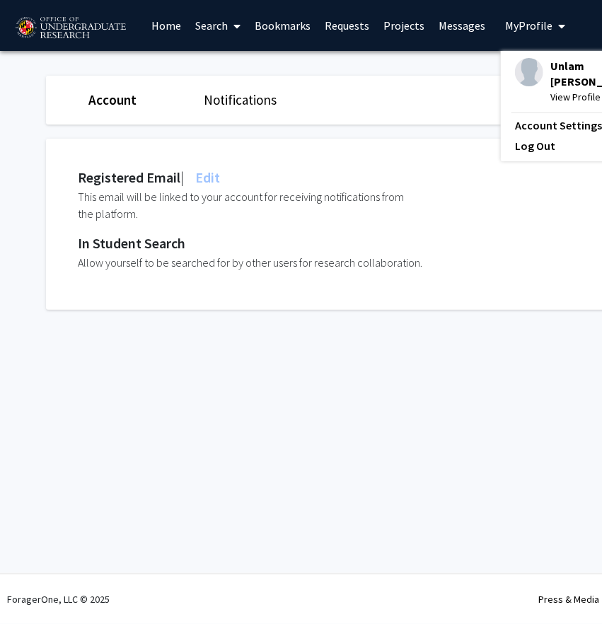
click at [561, 89] on span "View Profile" at bounding box center [596, 97] width 92 height 16
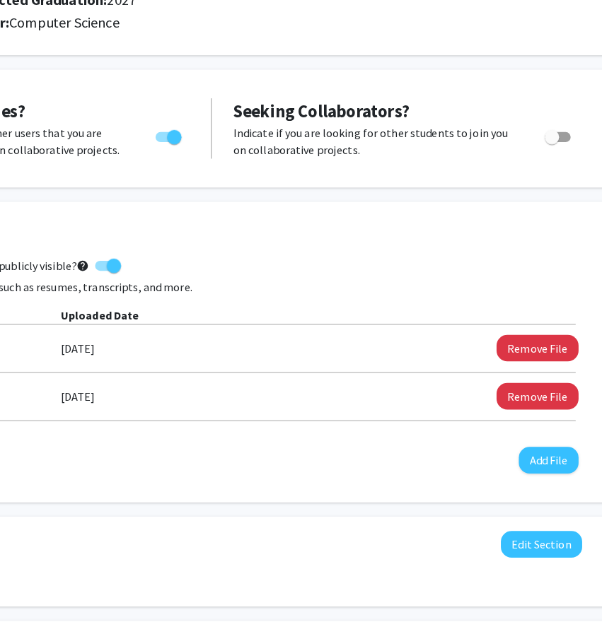
scroll to position [197, 219]
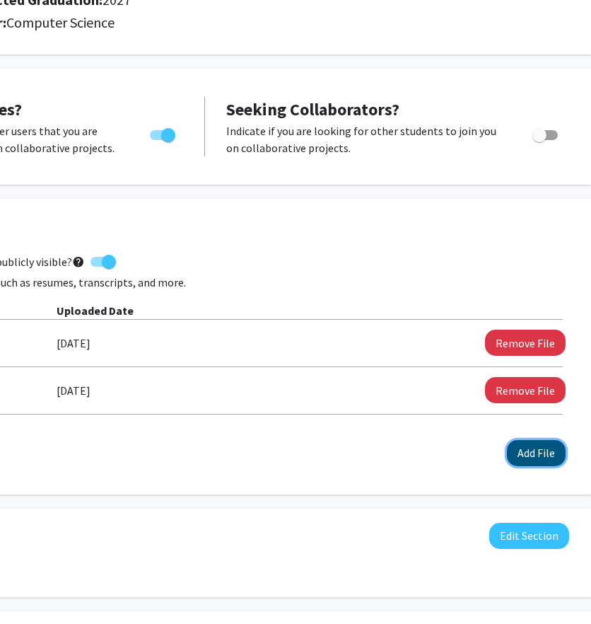
click at [512, 445] on button "Add File" at bounding box center [536, 453] width 59 height 26
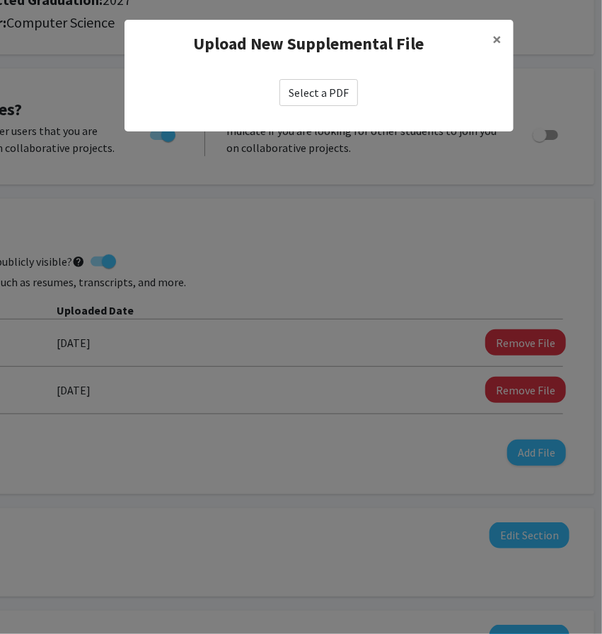
click at [344, 94] on label "Select a PDF" at bounding box center [318, 92] width 79 height 27
click at [0, 0] on input "Select a PDF" at bounding box center [0, 0] width 0 height 0
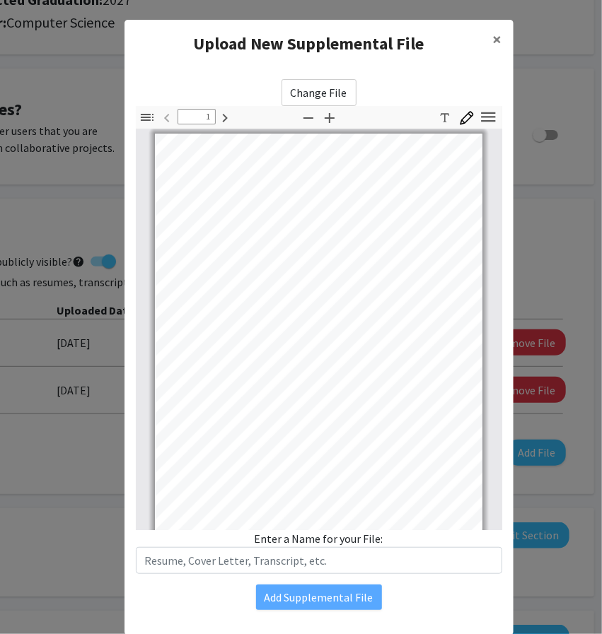
type input "2"
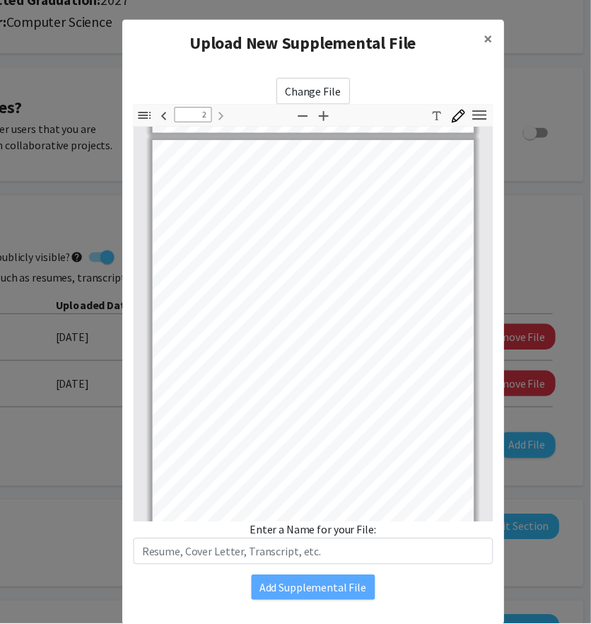
scroll to position [426, 0]
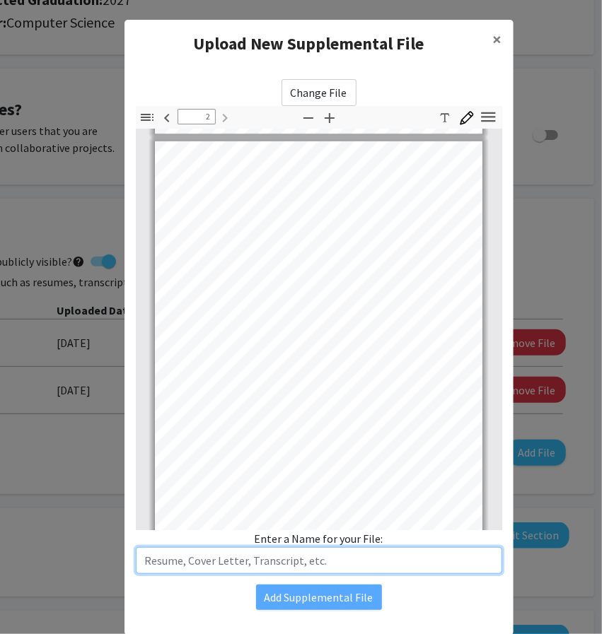
click at [368, 569] on input "text" at bounding box center [319, 560] width 366 height 27
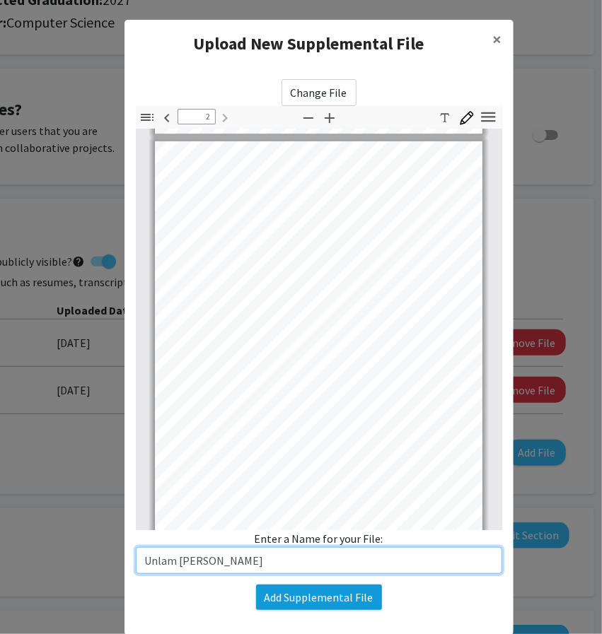
type input "Unlam [PERSON_NAME]"
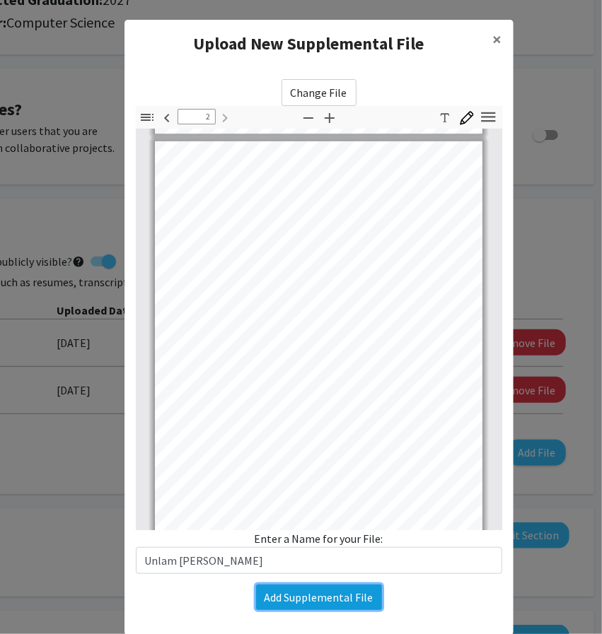
click at [348, 596] on button "Add Supplemental File" at bounding box center [319, 597] width 126 height 25
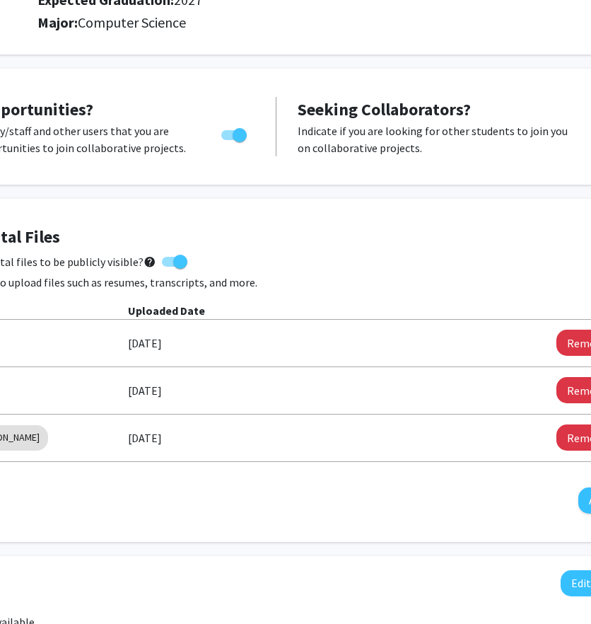
scroll to position [197, 195]
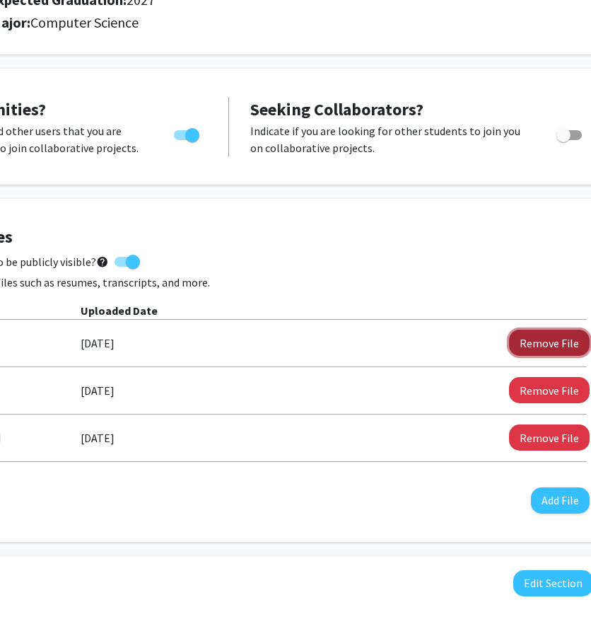
click at [528, 343] on button "Remove File" at bounding box center [549, 343] width 81 height 26
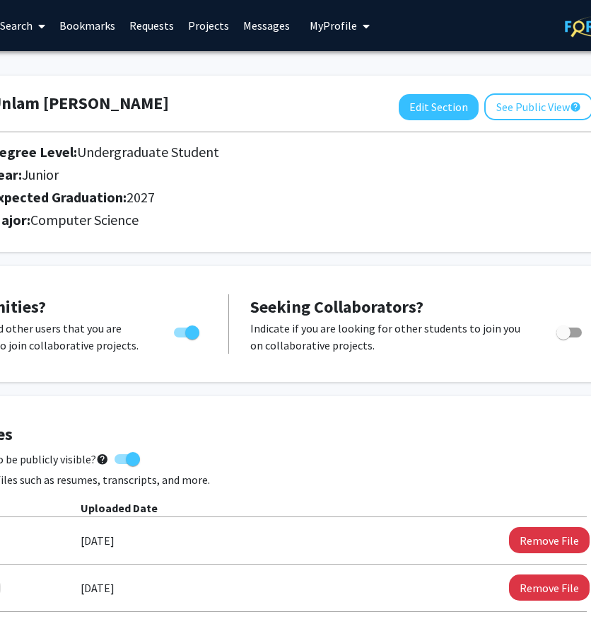
scroll to position [11, 195]
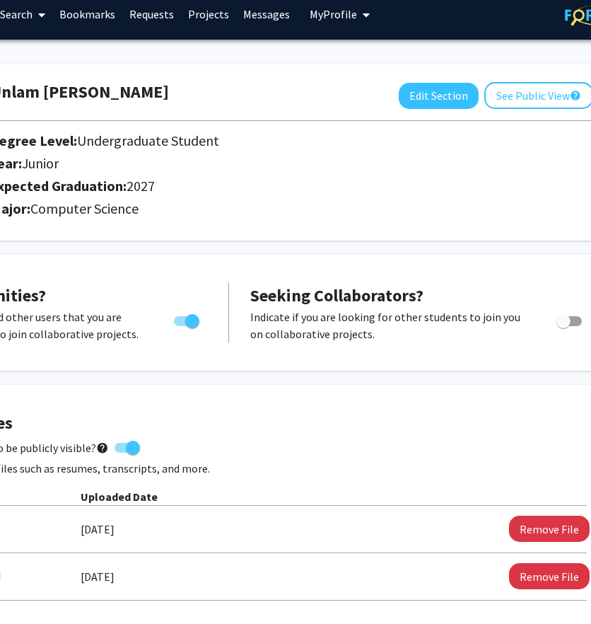
click at [313, 21] on span "My Profile" at bounding box center [333, 14] width 47 height 14
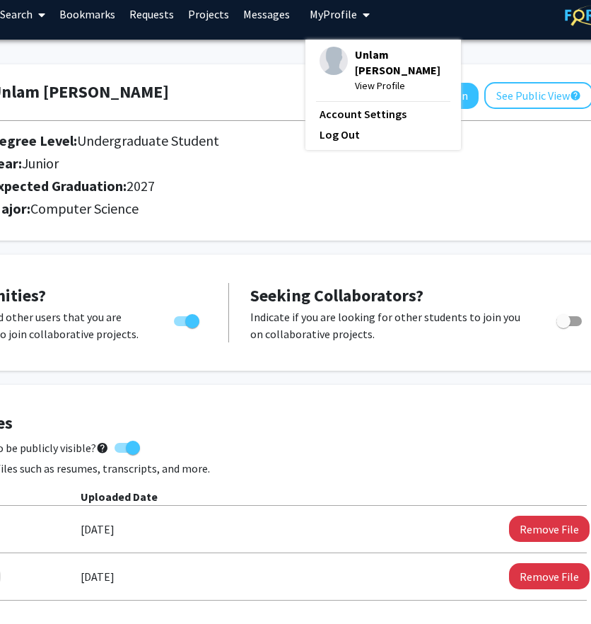
click at [243, 22] on link "Messages" at bounding box center [266, 14] width 61 height 50
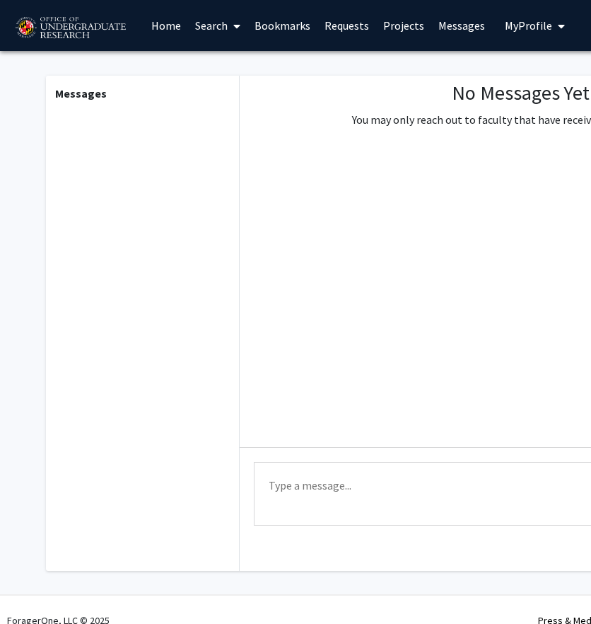
click at [297, 28] on link "Bookmarks" at bounding box center [283, 26] width 70 height 50
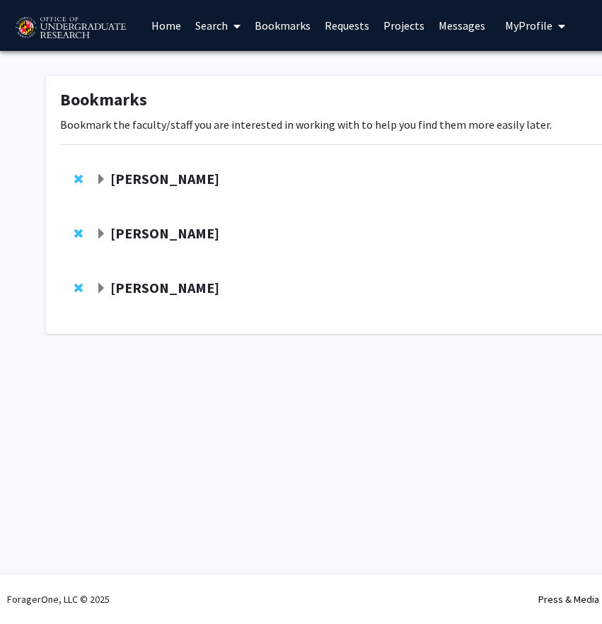
click at [185, 175] on strong "[PERSON_NAME]" at bounding box center [164, 179] width 109 height 18
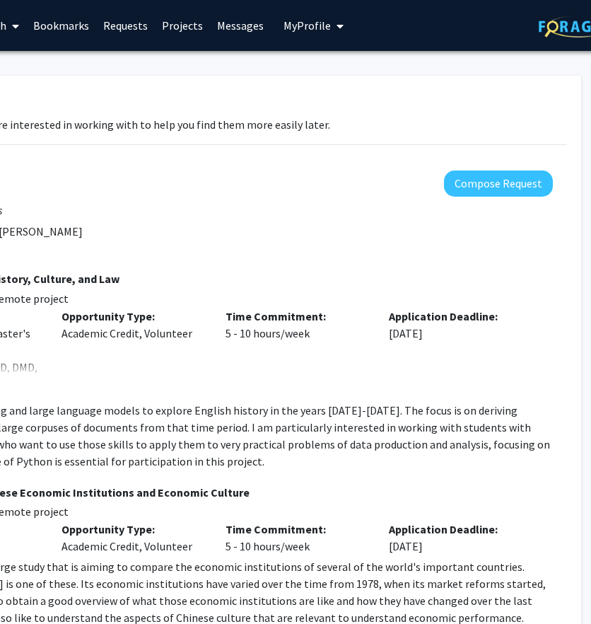
scroll to position [0, 222]
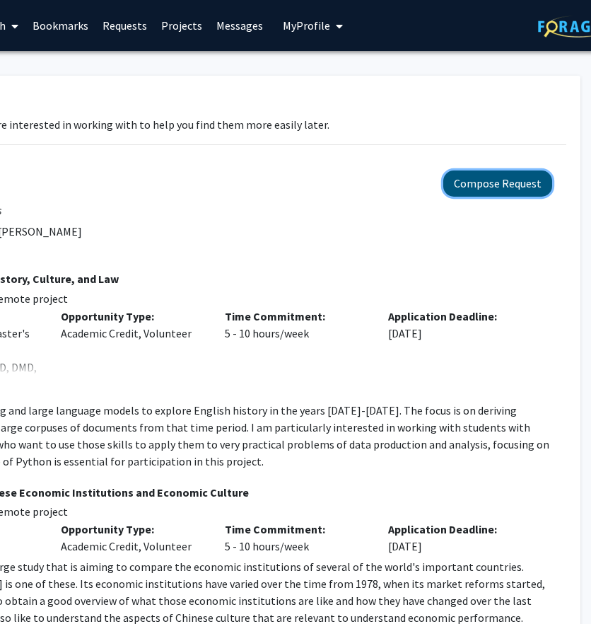
click at [491, 178] on button "Compose Request" at bounding box center [497, 183] width 109 height 26
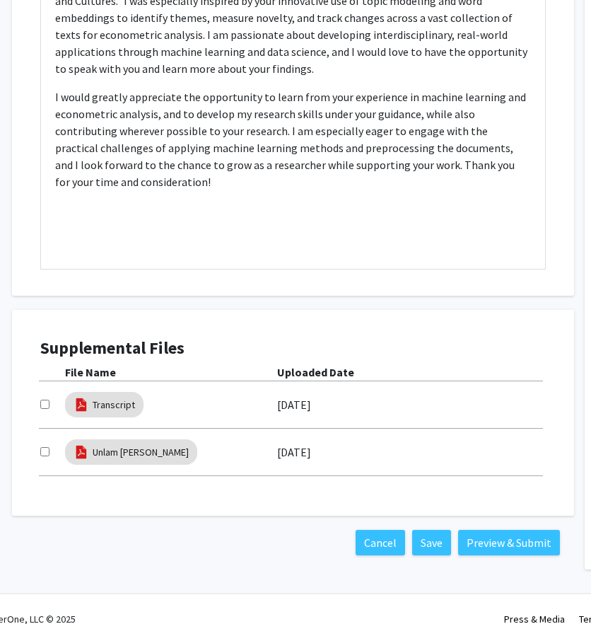
scroll to position [587, 34]
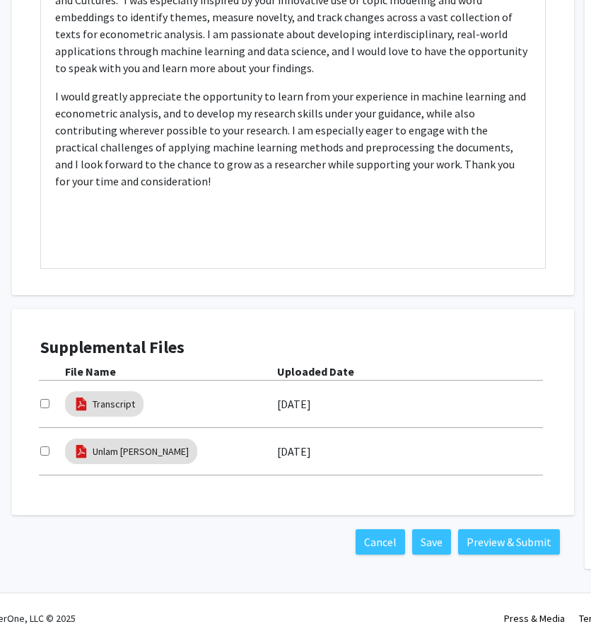
click at [42, 401] on input "checkbox" at bounding box center [44, 403] width 9 height 9
checkbox input "true"
click at [47, 451] on input "checkbox" at bounding box center [44, 450] width 9 height 9
checkbox input "true"
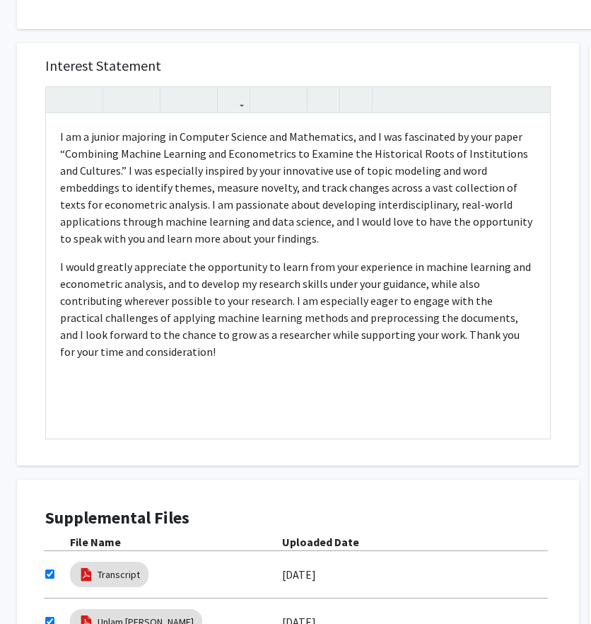
scroll to position [417, 29]
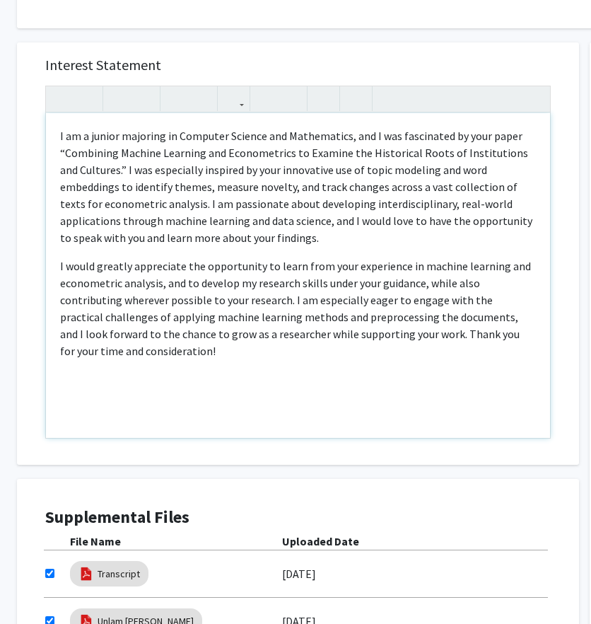
click at [170, 354] on p "I would greatly appreciate the opportunity to learn from your experience in mac…" at bounding box center [298, 308] width 476 height 102
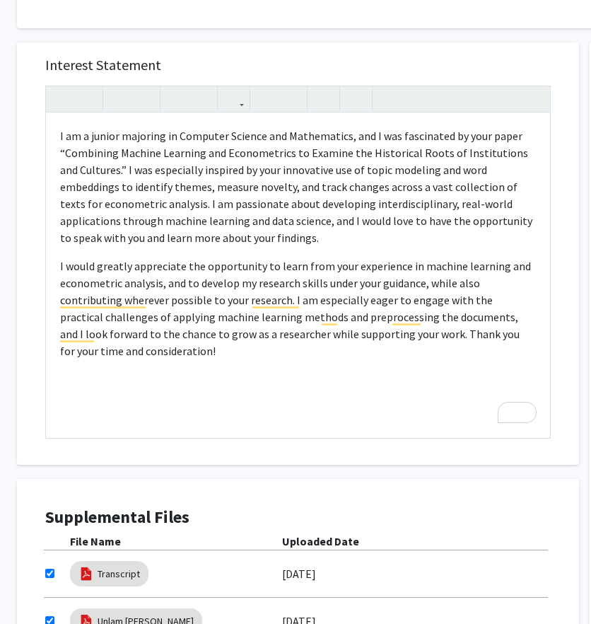
scroll to position [417, 29]
click at [432, 189] on p "I am a junior majoring in Computer Science and Mathematics, and I was fascinate…" at bounding box center [298, 186] width 476 height 119
type textarea "<l>I do s ametco adipisci el Seddoeiu Tempori utl Etdoloremag, ali E adm veniam…"
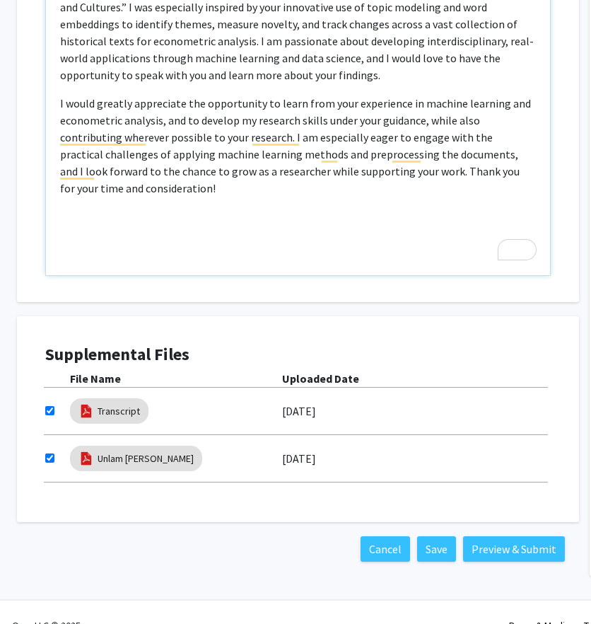
scroll to position [605, 29]
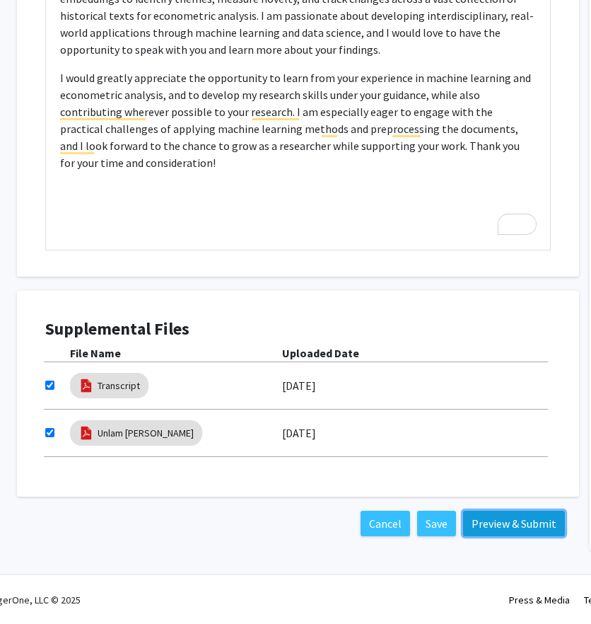
click at [527, 528] on button "Preview & Submit" at bounding box center [514, 523] width 102 height 25
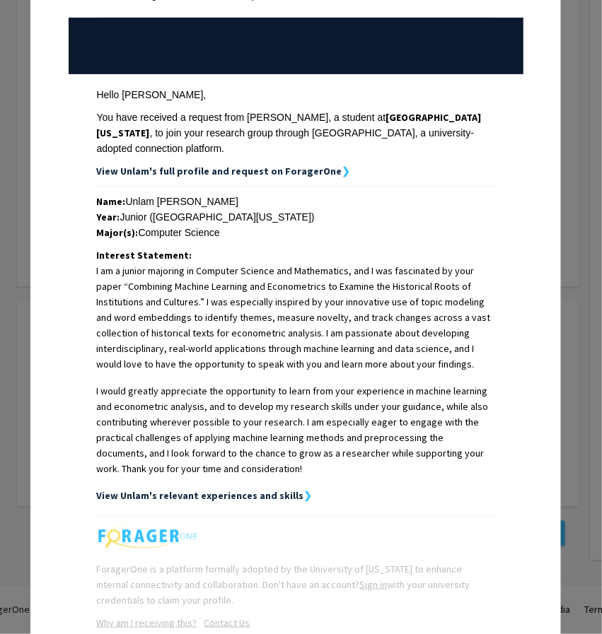
scroll to position [141, 0]
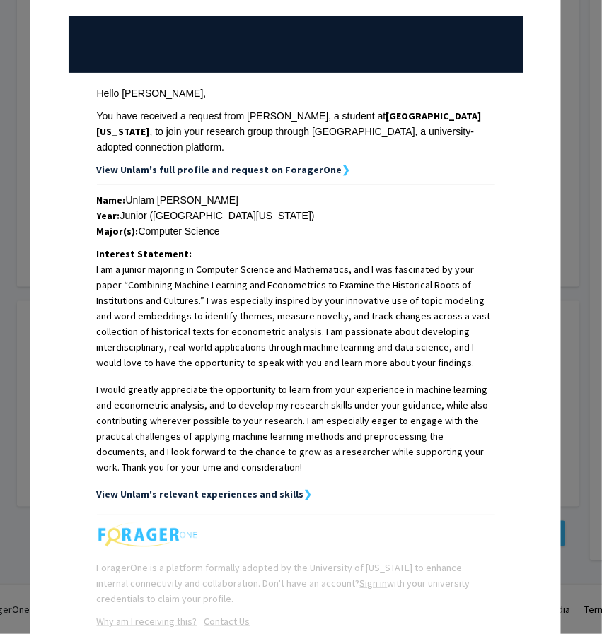
click at [276, 488] on strong "View Unlam's relevant experiences and skills" at bounding box center [200, 494] width 207 height 13
click at [286, 488] on strong "View Unlam's relevant experiences and skills" at bounding box center [200, 494] width 207 height 13
click at [304, 488] on strong "❯" at bounding box center [308, 494] width 8 height 13
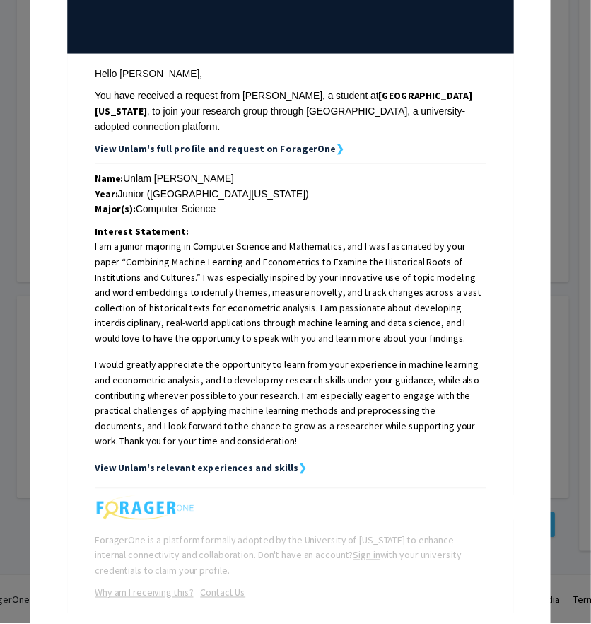
scroll to position [0, 0]
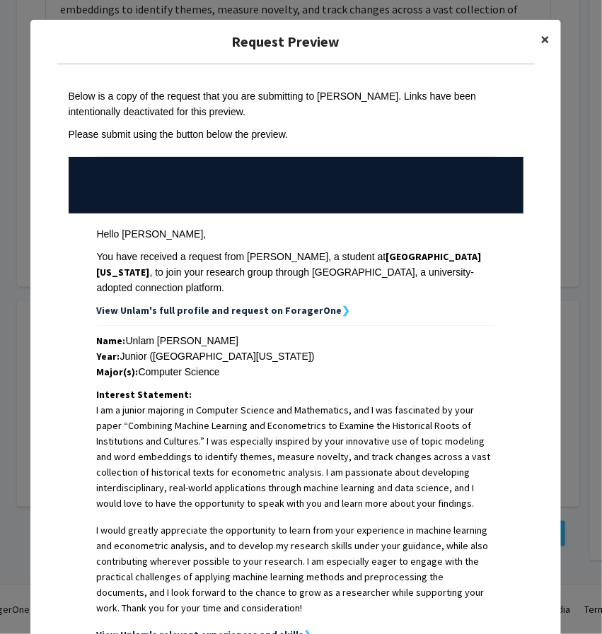
click at [535, 40] on button "×" at bounding box center [545, 40] width 32 height 40
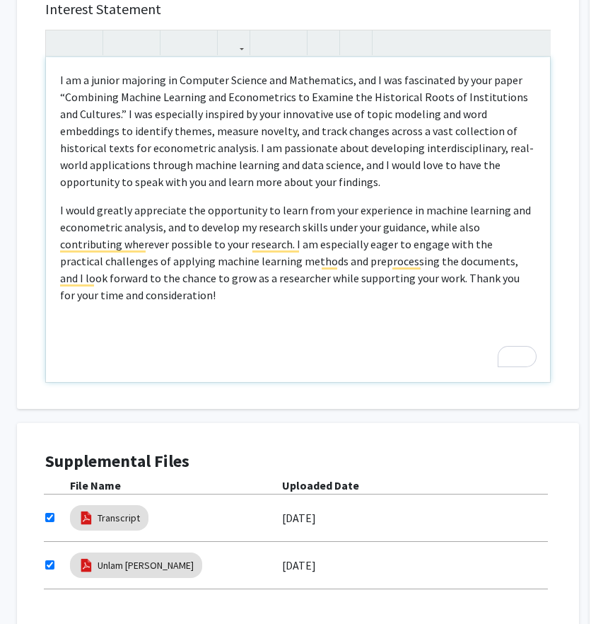
scroll to position [504, 29]
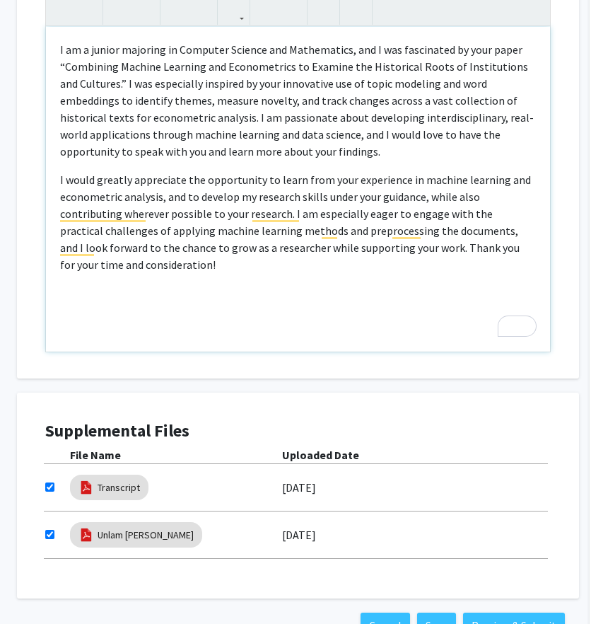
click at [377, 233] on p "I would greatly appreciate the opportunity to learn from your experience in mac…" at bounding box center [298, 222] width 476 height 102
type textarea "<p>I am a junior majoring in Computer Science and Mathematics, and I was fascin…"
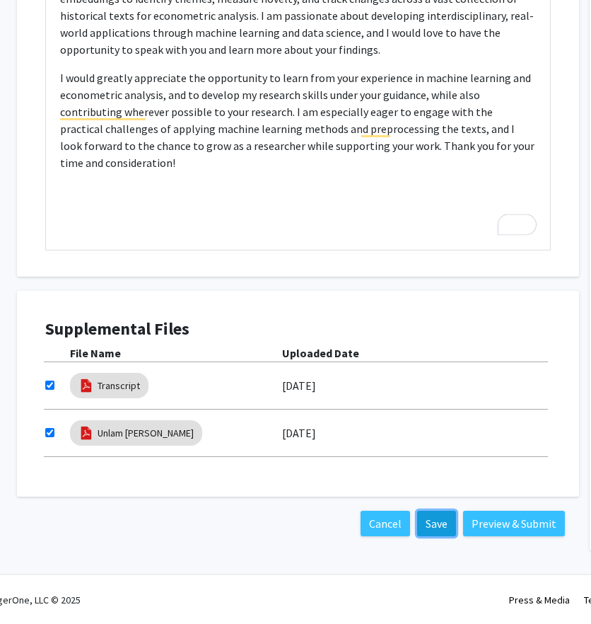
click at [447, 523] on button "Save" at bounding box center [436, 523] width 39 height 25
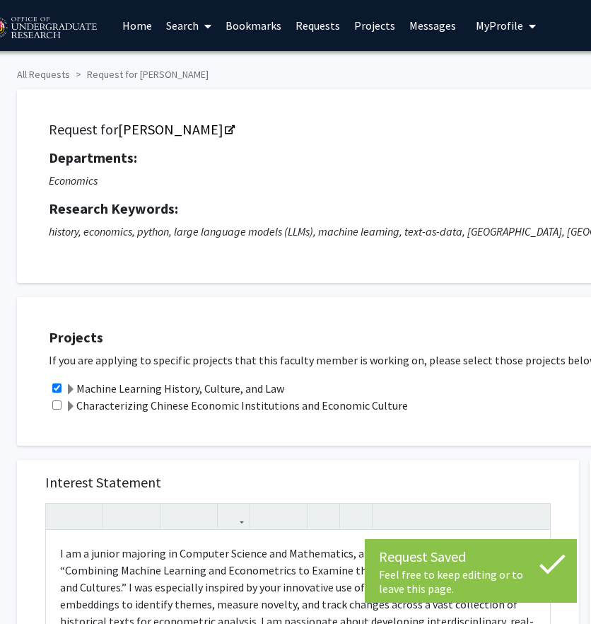
scroll to position [0, 29]
click at [503, 27] on span "My Profile" at bounding box center [499, 25] width 47 height 14
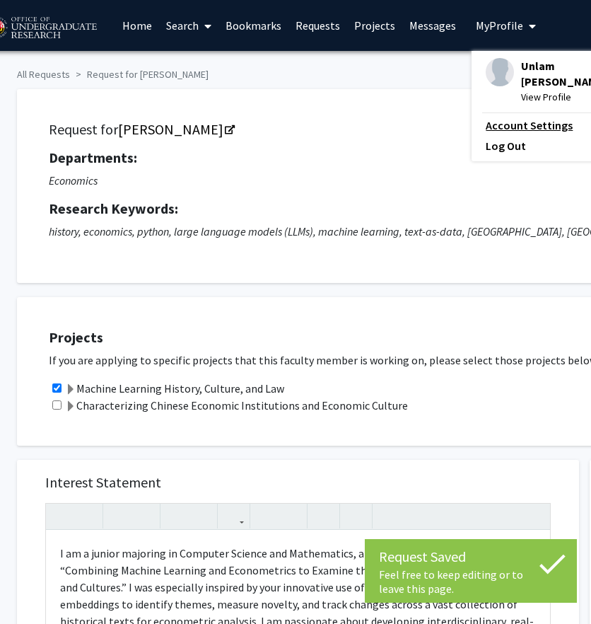
click at [527, 117] on link "Account Settings" at bounding box center [549, 125] width 127 height 17
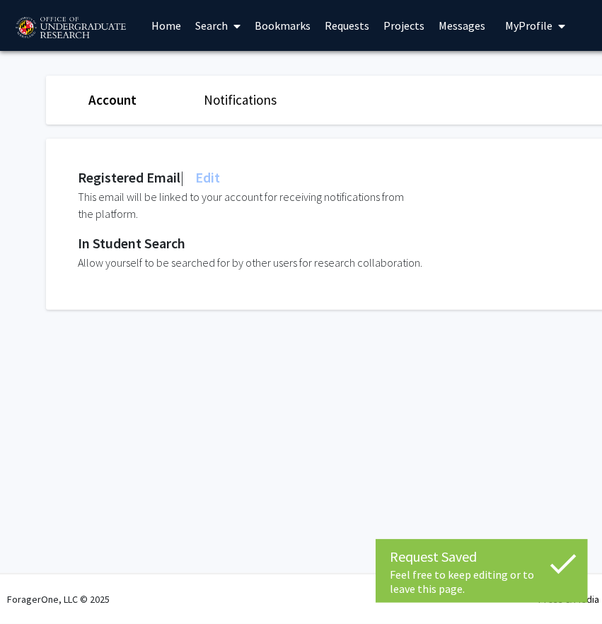
click at [519, 39] on button "My Profile" at bounding box center [535, 25] width 69 height 51
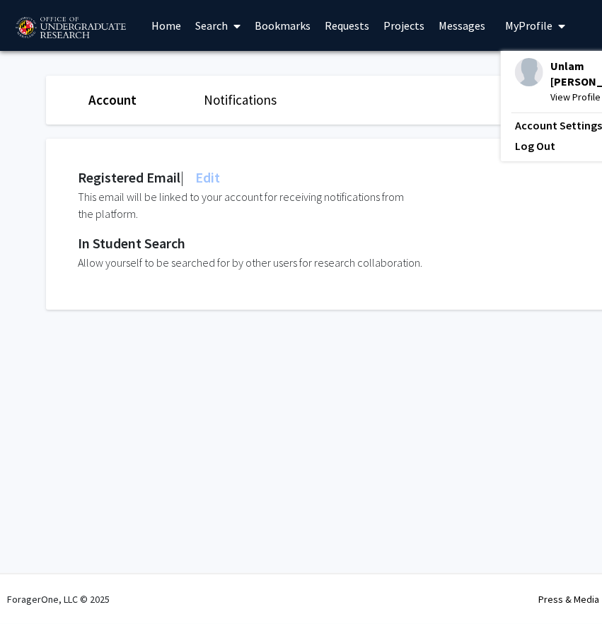
click at [556, 89] on span "View Profile" at bounding box center [596, 97] width 92 height 16
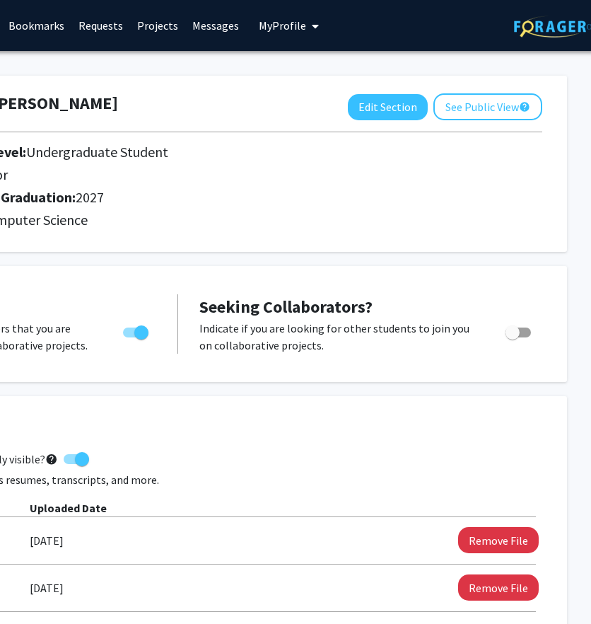
scroll to position [0, 232]
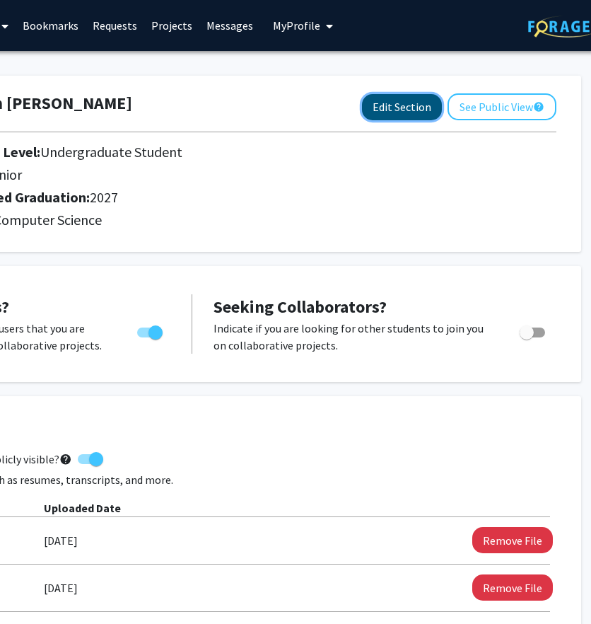
click at [393, 103] on button "Edit Section" at bounding box center [402, 107] width 80 height 26
select select "junior"
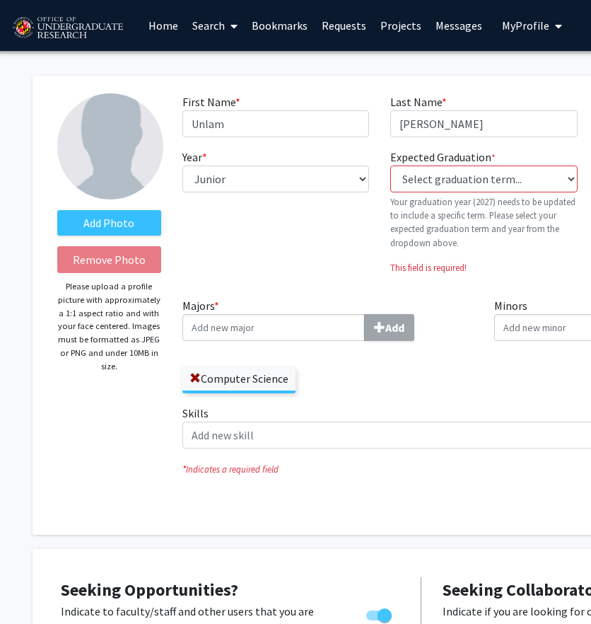
scroll to position [0, 0]
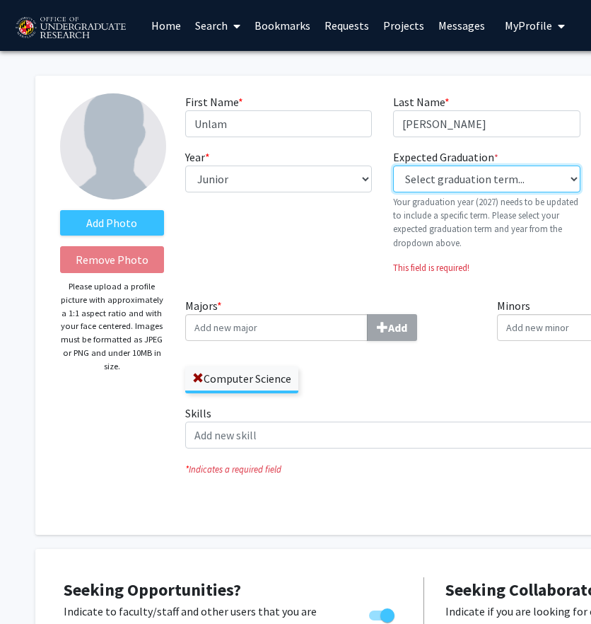
click at [416, 179] on select "Select graduation term... Previous: 2027 (Please select a specific term) Spring…" at bounding box center [486, 179] width 187 height 27
click at [393, 166] on select "Select graduation term... Previous: 2027 (Please select a specific term) Spring…" at bounding box center [486, 179] width 187 height 27
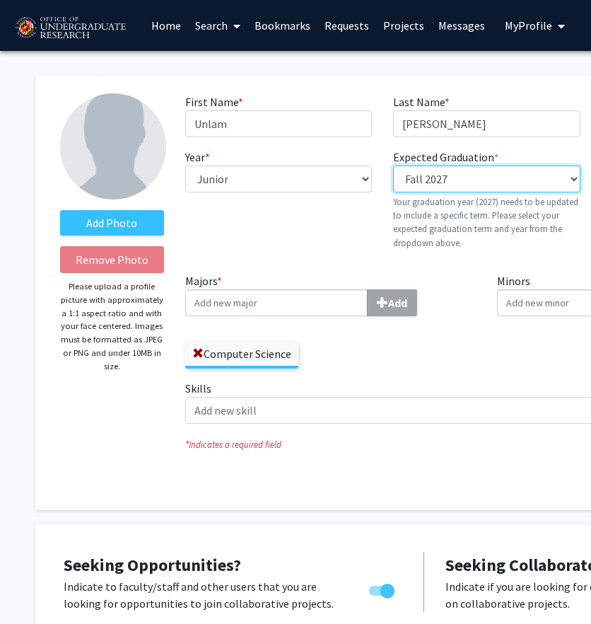
click at [449, 185] on select "Select graduation term... Previous: 2027 (Please select a specific term) Spring…" at bounding box center [486, 179] width 187 height 27
select select "38: spring_2027"
click at [393, 166] on select "Select graduation term... Previous: 2027 (Please select a specific term) Spring…" at bounding box center [486, 179] width 187 height 27
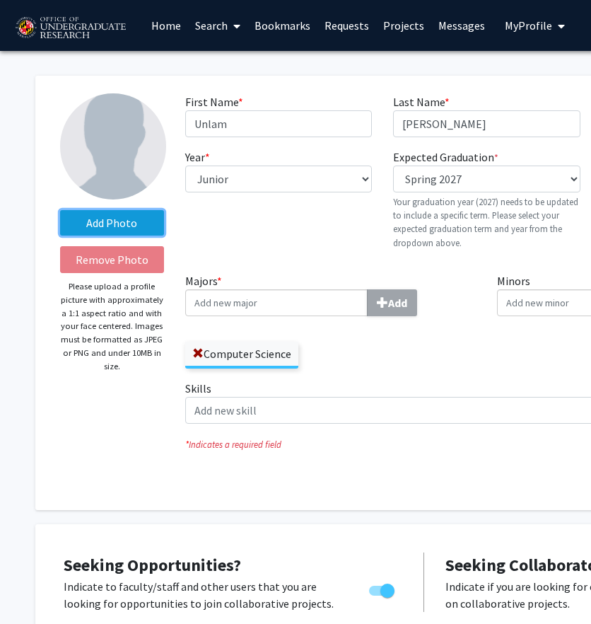
click at [150, 227] on label "Add Photo" at bounding box center [112, 222] width 104 height 25
click at [0, 0] on input "Add Photo" at bounding box center [0, 0] width 0 height 0
click at [275, 301] on input "Majors * Add" at bounding box center [276, 302] width 182 height 27
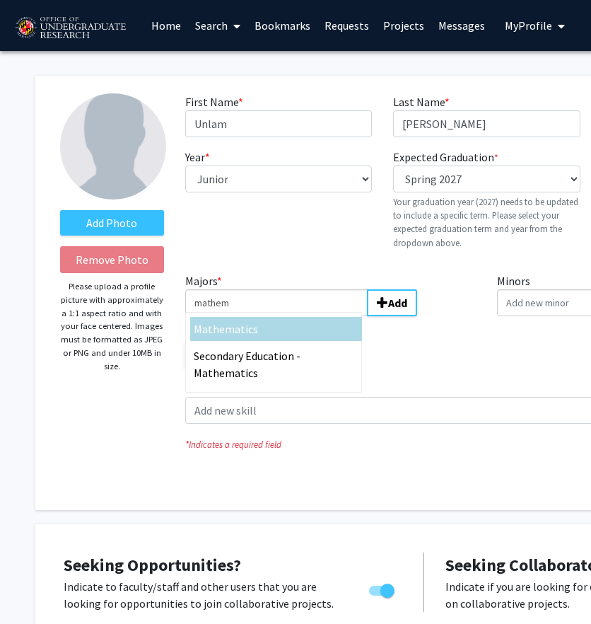
type input "mathem"
click at [282, 331] on div "Mathem atics" at bounding box center [276, 328] width 165 height 17
click at [282, 316] on input "mathem" at bounding box center [276, 302] width 182 height 27
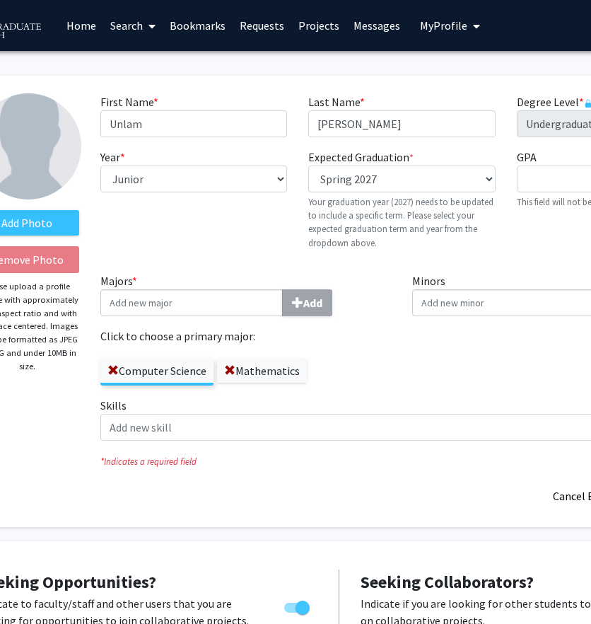
scroll to position [0, 257]
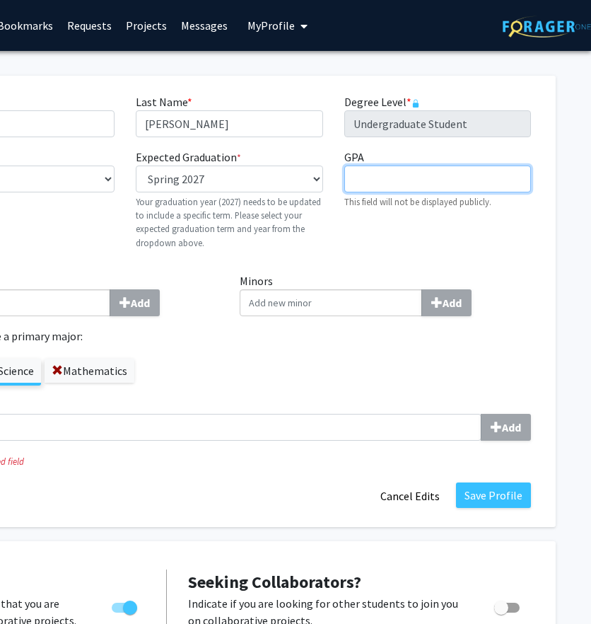
click at [478, 184] on input "GPA required" at bounding box center [437, 179] width 187 height 27
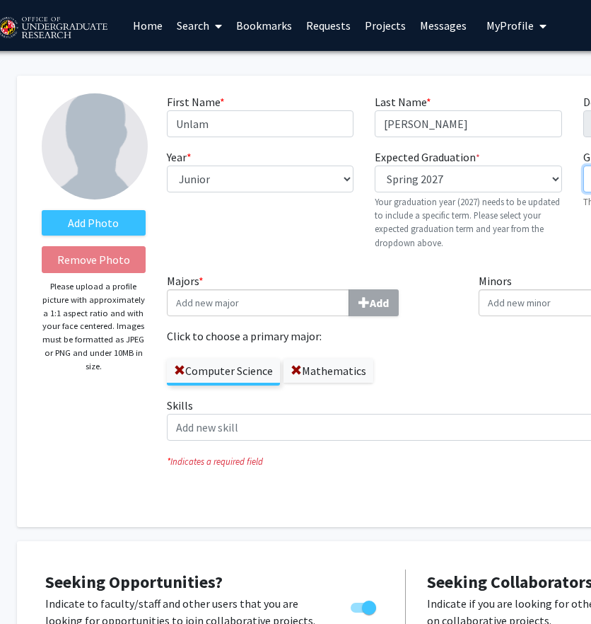
scroll to position [0, 0]
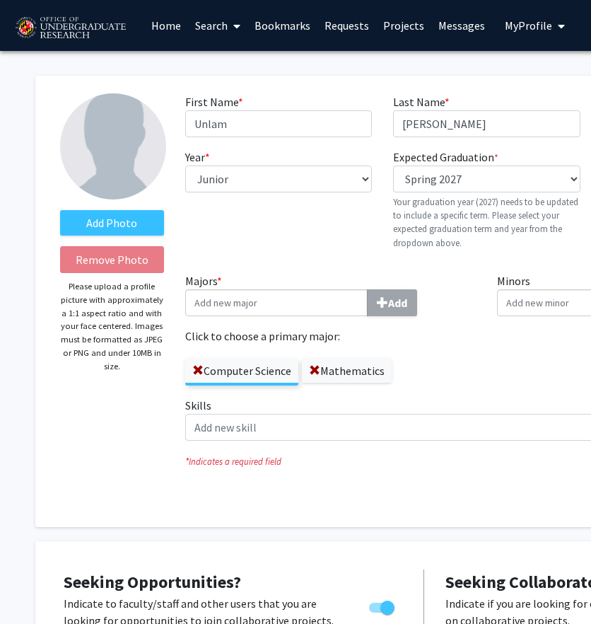
type input "3.97"
click at [122, 223] on label "Add Photo" at bounding box center [112, 222] width 104 height 25
click at [0, 0] on input "Add Photo" at bounding box center [0, 0] width 0 height 0
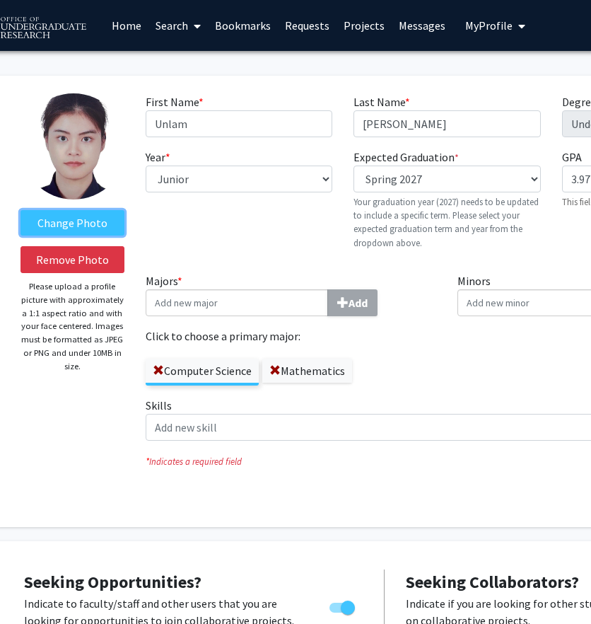
scroll to position [0, 82]
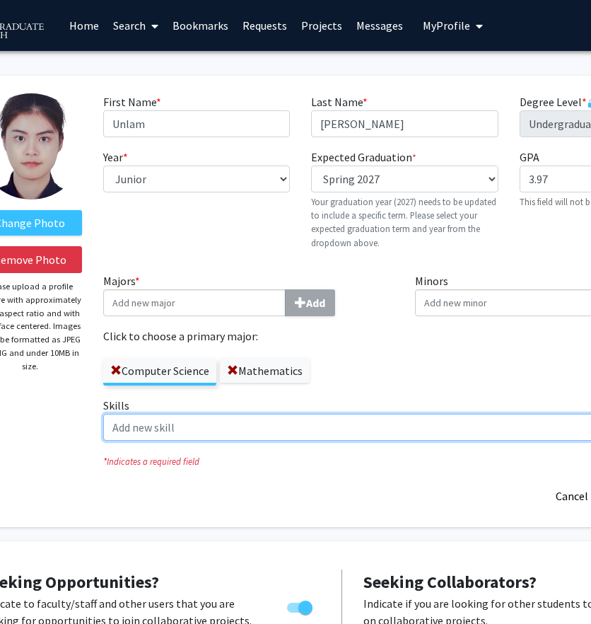
click at [255, 424] on input "Skills Add" at bounding box center [380, 427] width 554 height 27
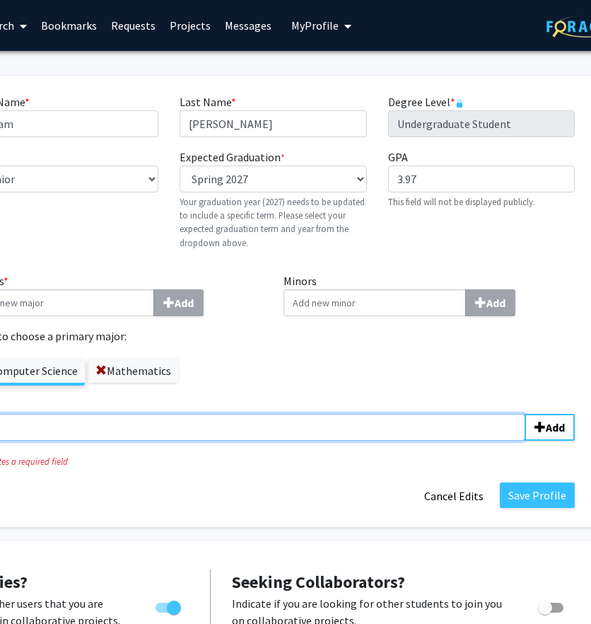
scroll to position [0, 199]
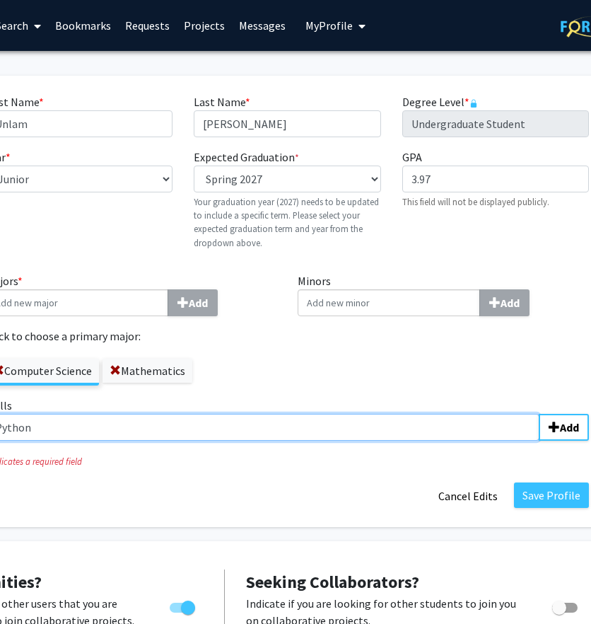
type input "Python"
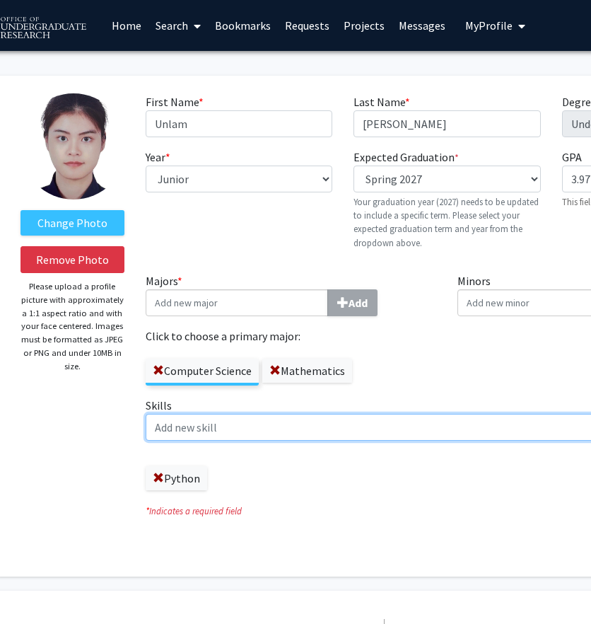
scroll to position [0, 35]
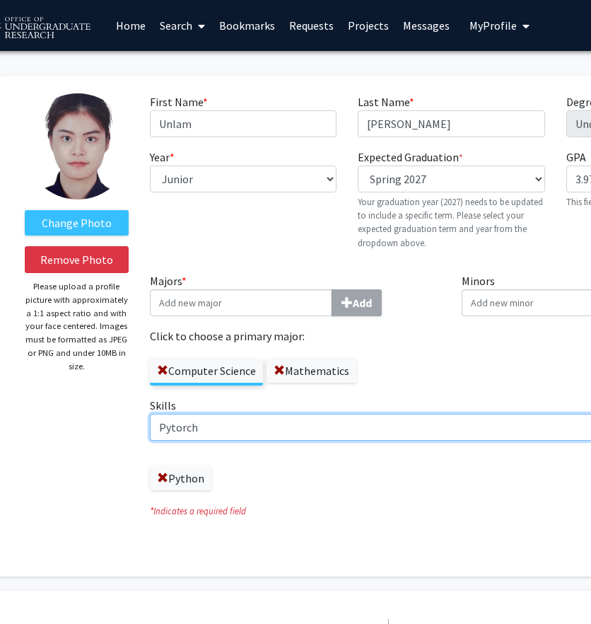
type input "Pytorch"
type input "JavaScript"
type input "a"
type input "Matlab"
type input "Java"
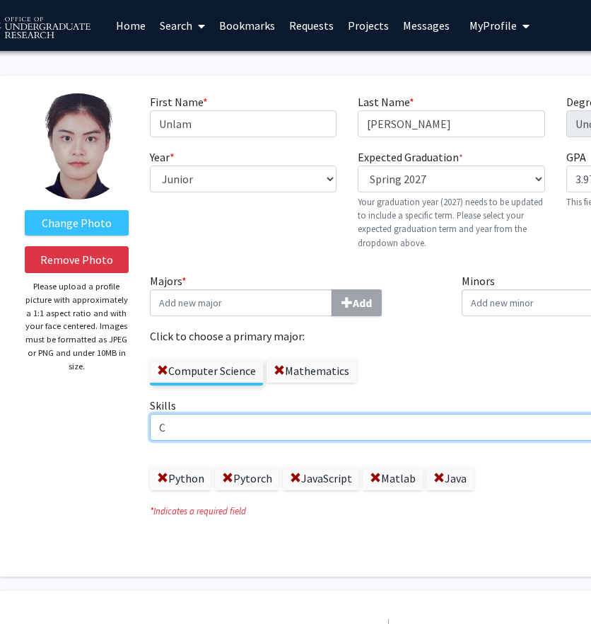
type input "C"
type input "Ocaml"
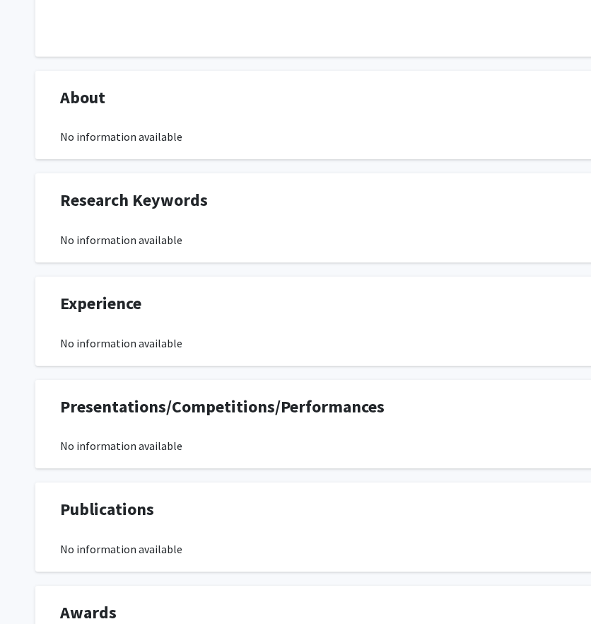
scroll to position [962, 0]
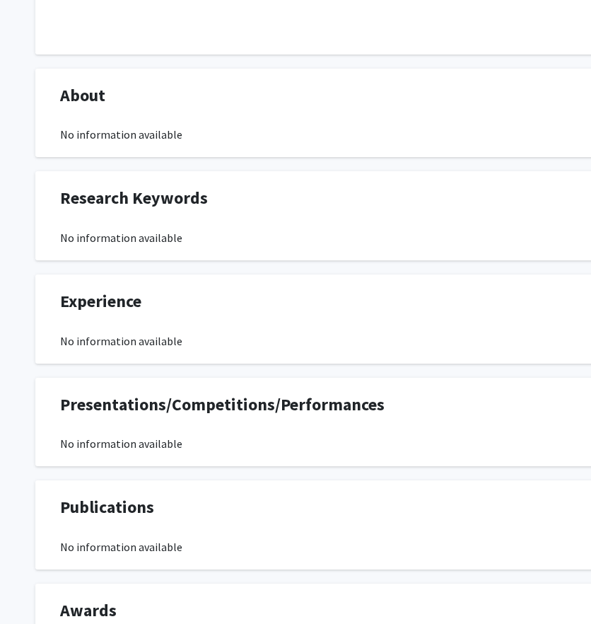
click at [150, 334] on div "No information available" at bounding box center [424, 340] width 729 height 17
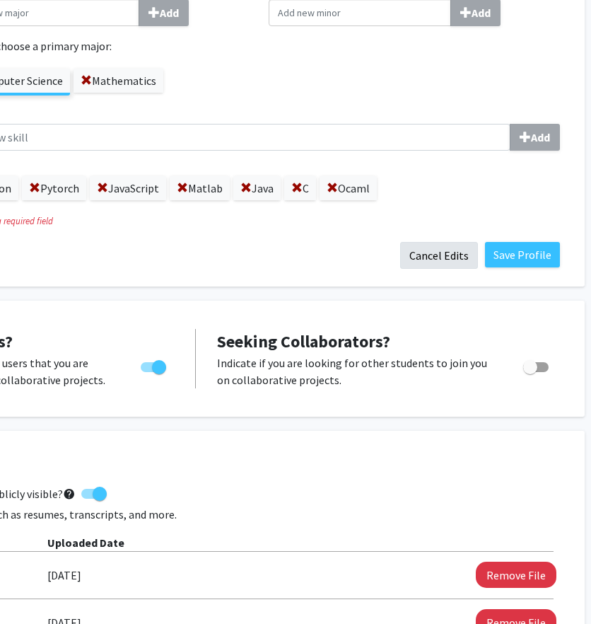
scroll to position [289, 228]
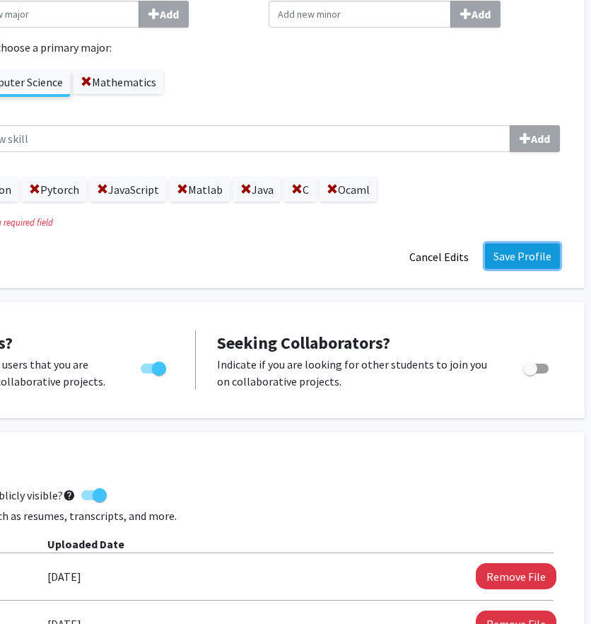
click at [509, 255] on button "Save Profile" at bounding box center [522, 255] width 75 height 25
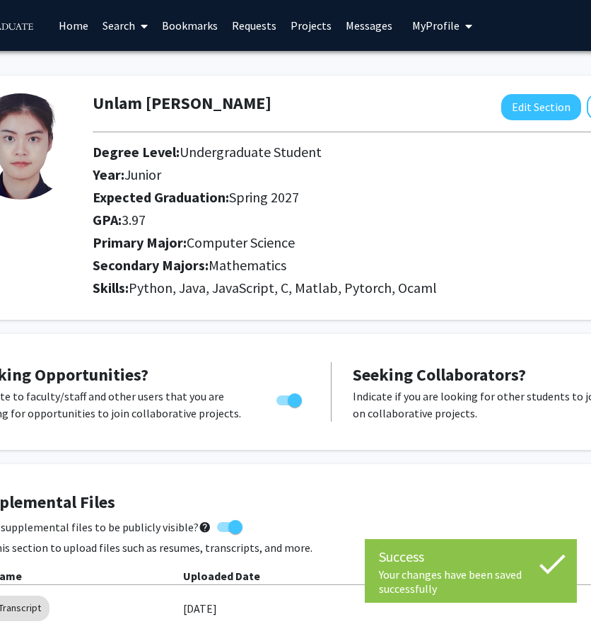
scroll to position [0, 13]
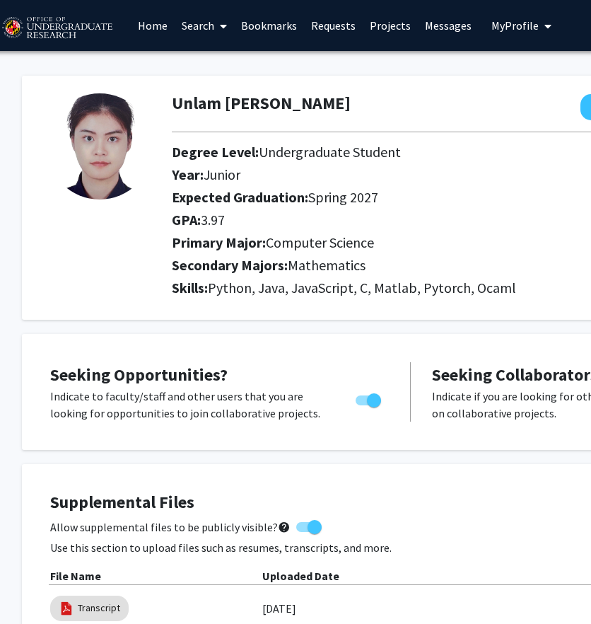
click at [282, 25] on link "Bookmarks" at bounding box center [269, 26] width 70 height 50
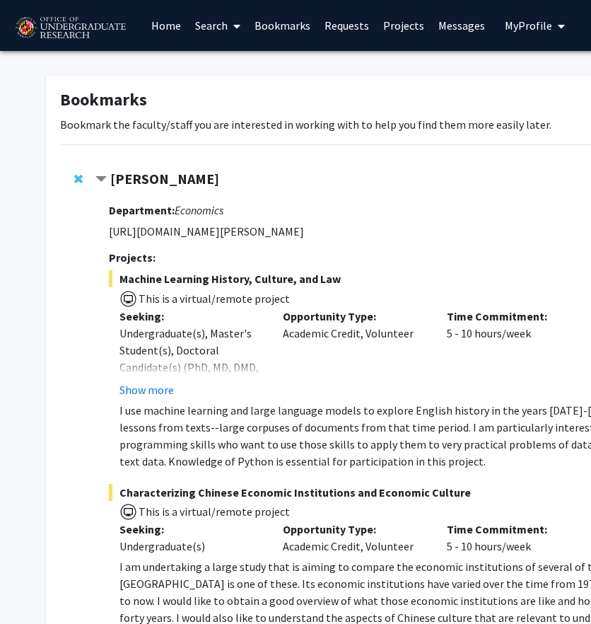
scroll to position [0, 257]
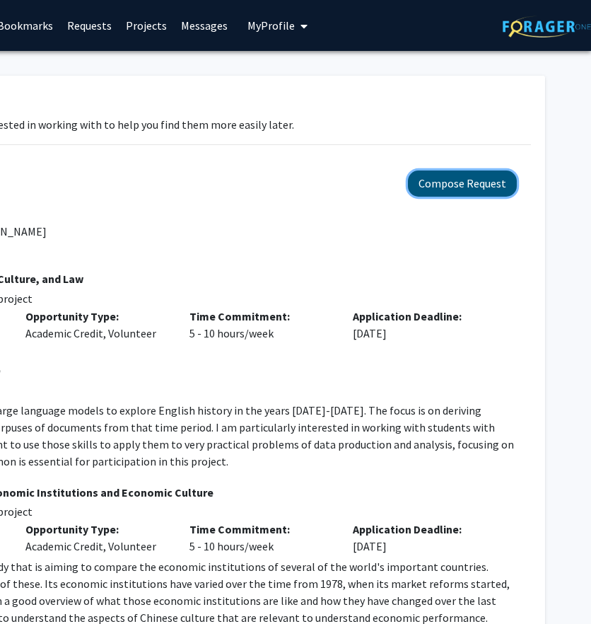
click at [450, 182] on button "Compose Request" at bounding box center [462, 183] width 109 height 26
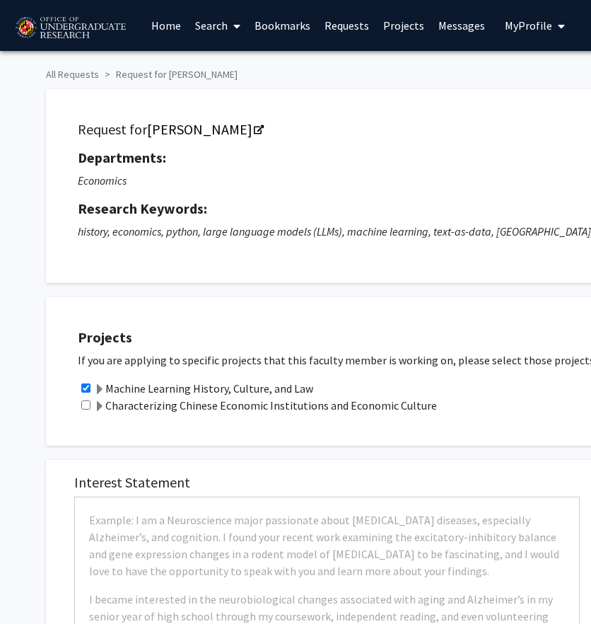
checkbox input "true"
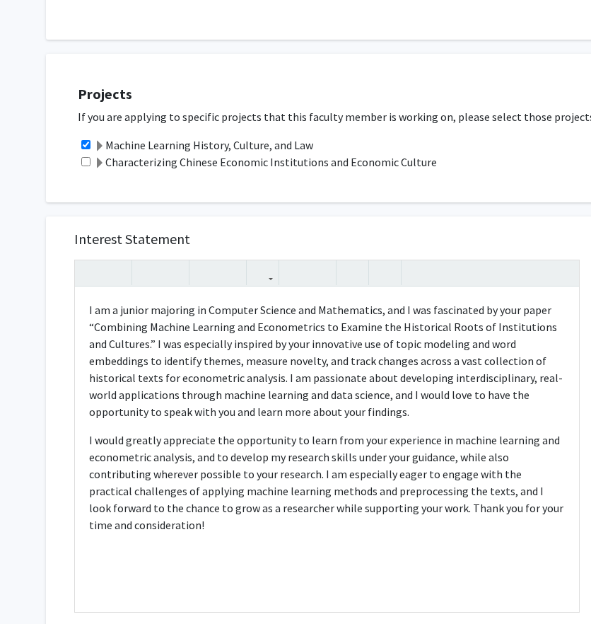
scroll to position [228, 0]
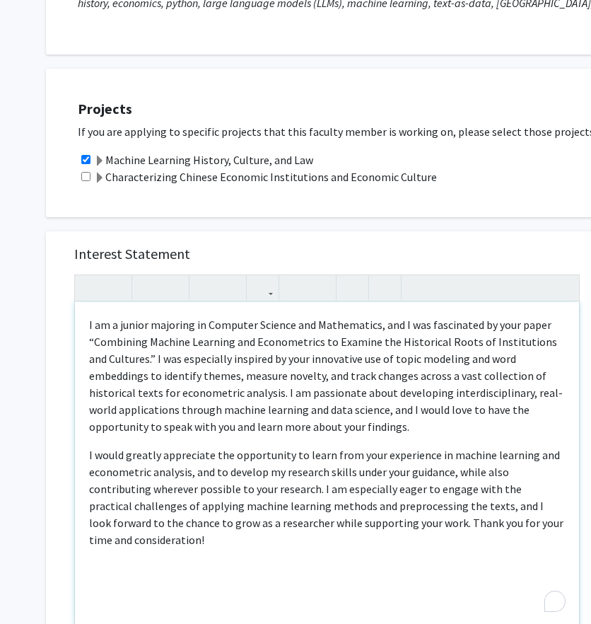
click at [324, 525] on p "I would greatly appreciate the opportunity to learn from your experience in mac…" at bounding box center [327, 497] width 476 height 102
type textarea "<p>I am a junior majoring in Computer Science and Mathematics, and I was fascin…"
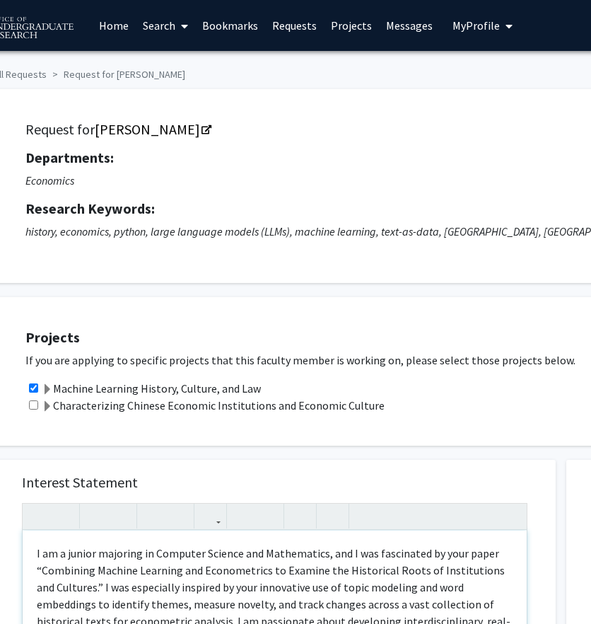
scroll to position [1, 24]
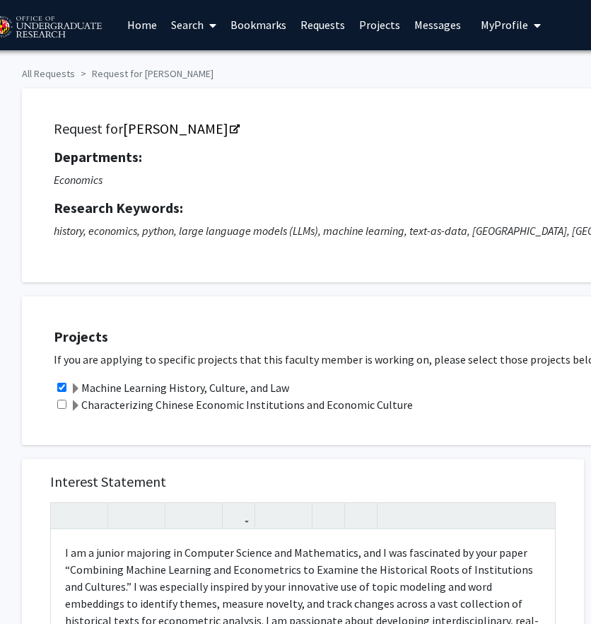
click at [75, 383] on span at bounding box center [75, 388] width 11 height 11
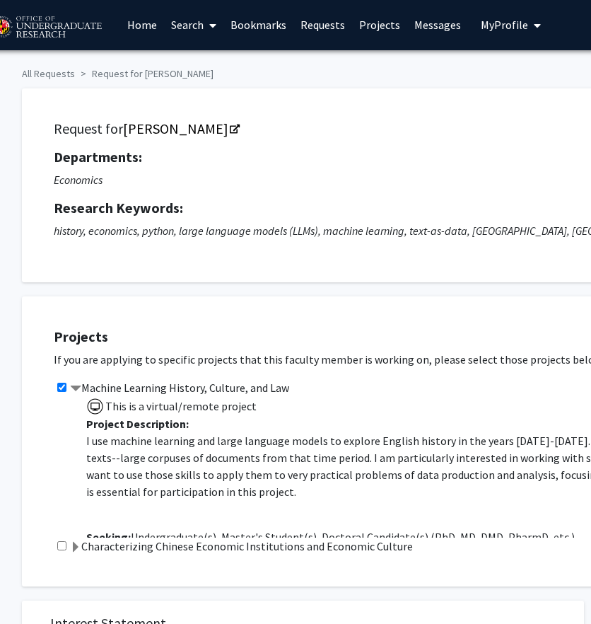
click at [204, 436] on p "I use machine learning and large language models to explore English history in …" at bounding box center [430, 466] width 689 height 68
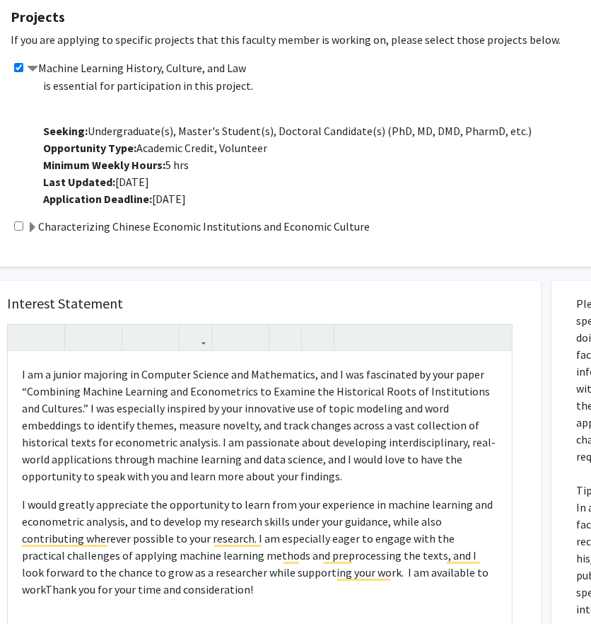
scroll to position [335, 67]
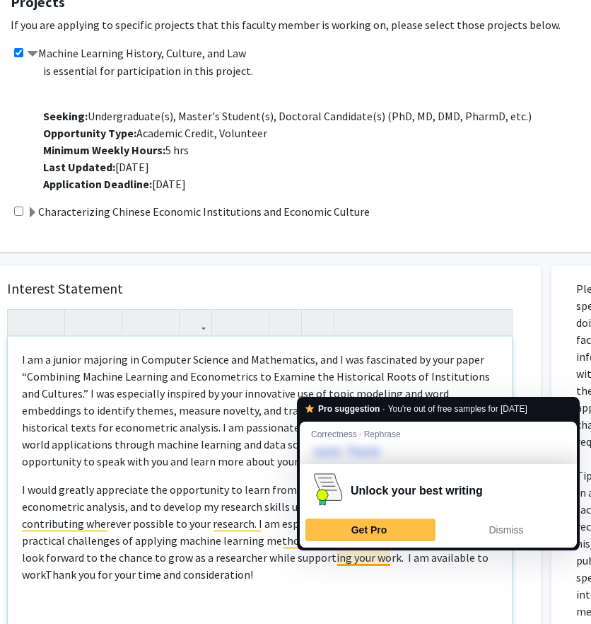
click at [362, 564] on p "I would greatly appreciate the opportunity to learn from your experience in mac…" at bounding box center [260, 532] width 476 height 102
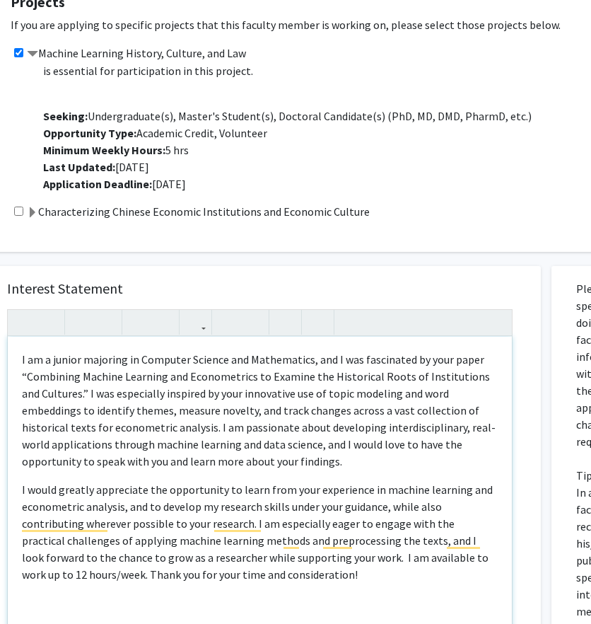
type textarea "<p>I am a junior majoring in Computer Science and Mathematics, and I was fascin…"
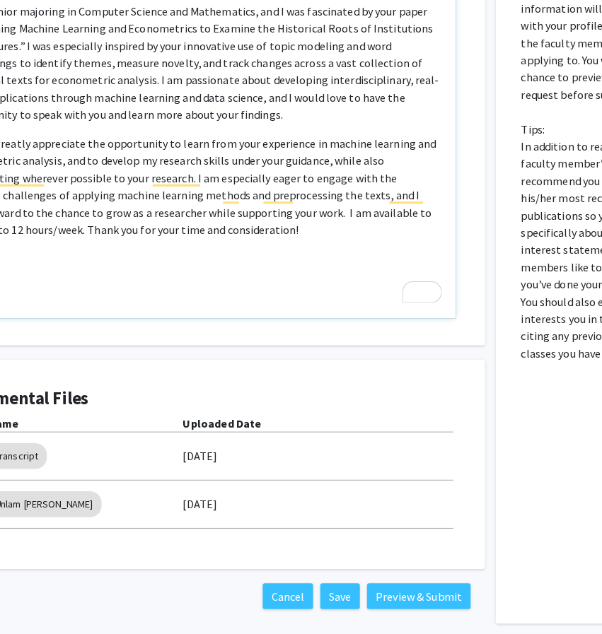
scroll to position [684, 144]
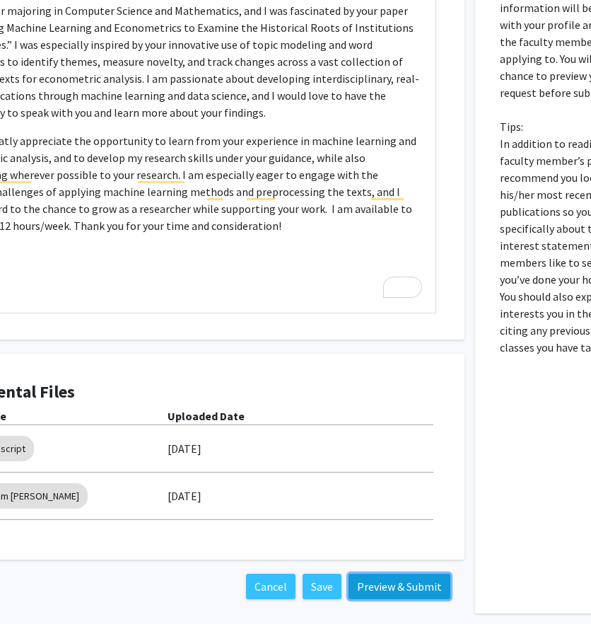
click at [366, 581] on button "Preview & Submit" at bounding box center [400, 586] width 102 height 25
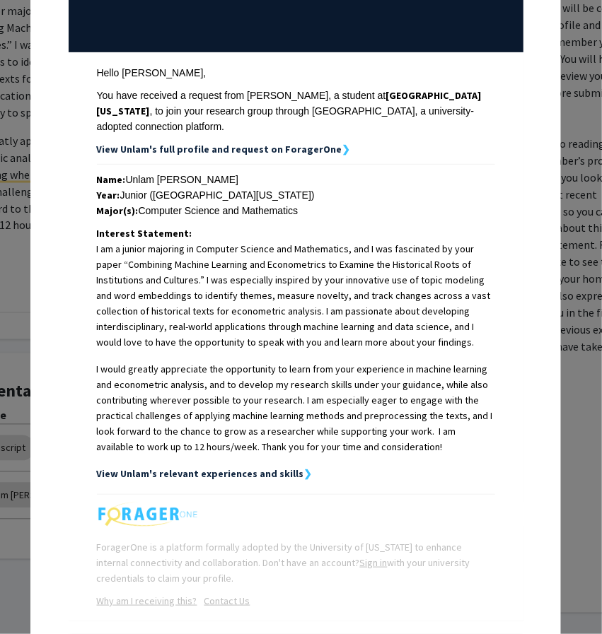
click at [448, 494] on td "Name: Unlam Leong Year: Junior (University of Maryland) Major(s): Computer Scie…" at bounding box center [296, 330] width 455 height 330
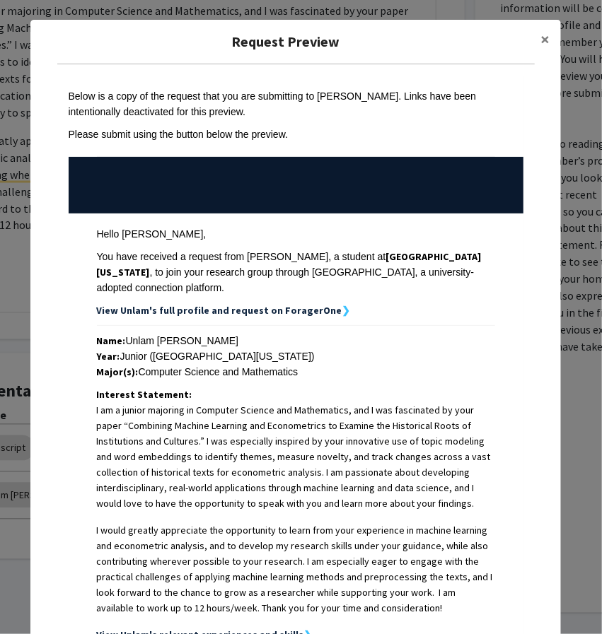
scroll to position [220, 0]
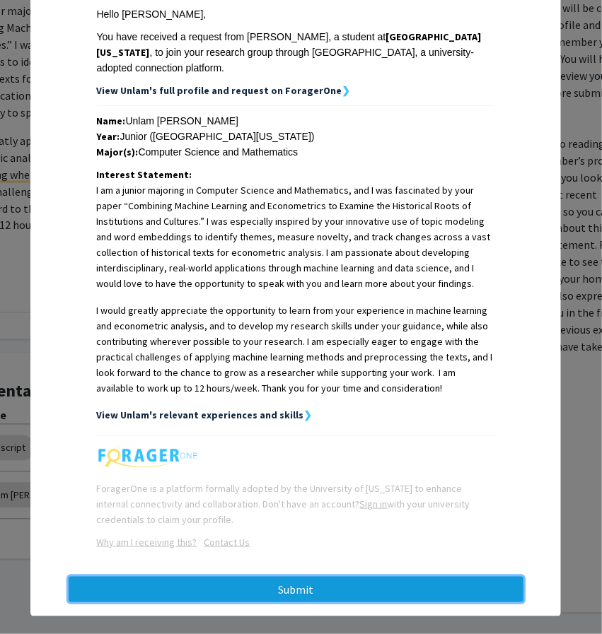
click at [458, 577] on button "Submit" at bounding box center [296, 589] width 455 height 25
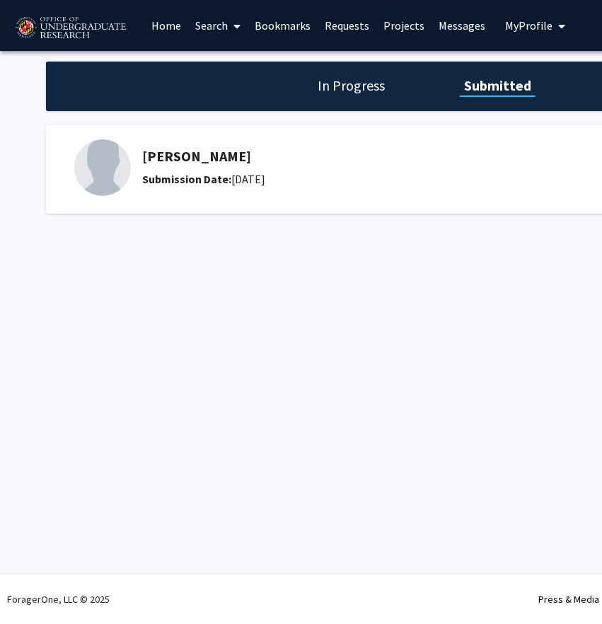
scroll to position [0, 8]
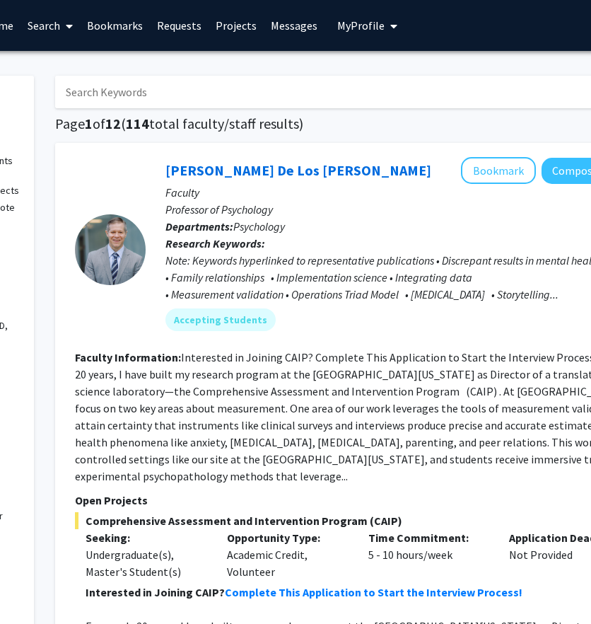
scroll to position [0, 184]
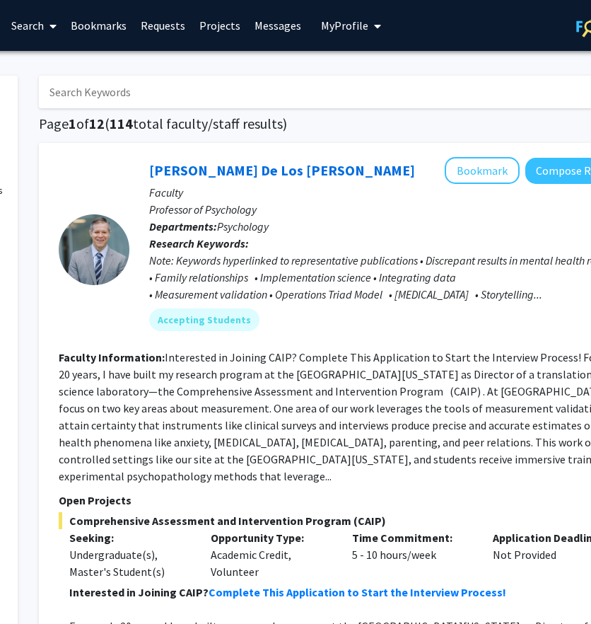
click at [352, 30] on span "My Profile" at bounding box center [344, 25] width 47 height 14
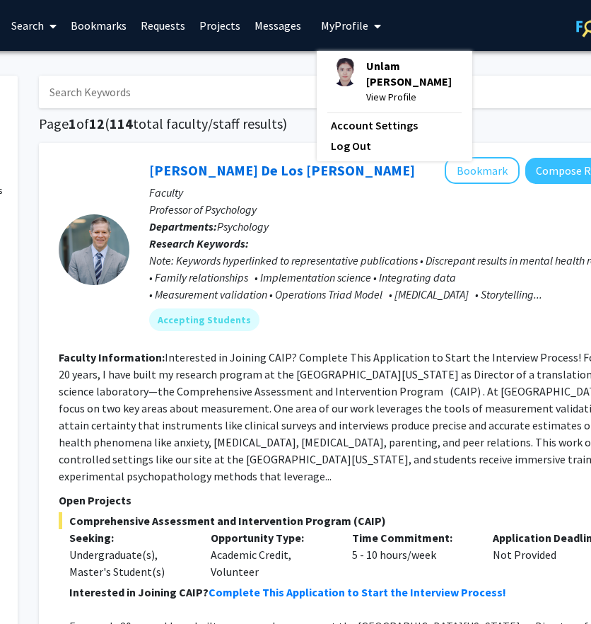
click at [368, 64] on span "Unlam [PERSON_NAME]" at bounding box center [412, 73] width 92 height 31
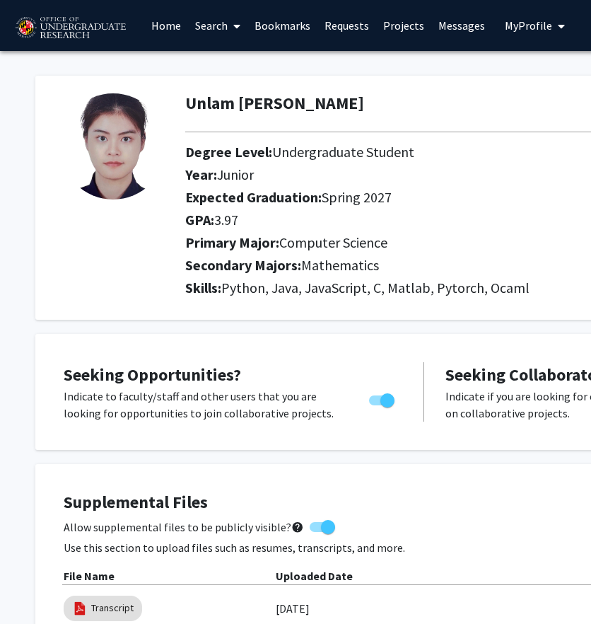
click at [354, 166] on h2 "Year: Junior" at bounding box center [486, 174] width 603 height 17
click at [372, 30] on link "Requests" at bounding box center [347, 26] width 59 height 50
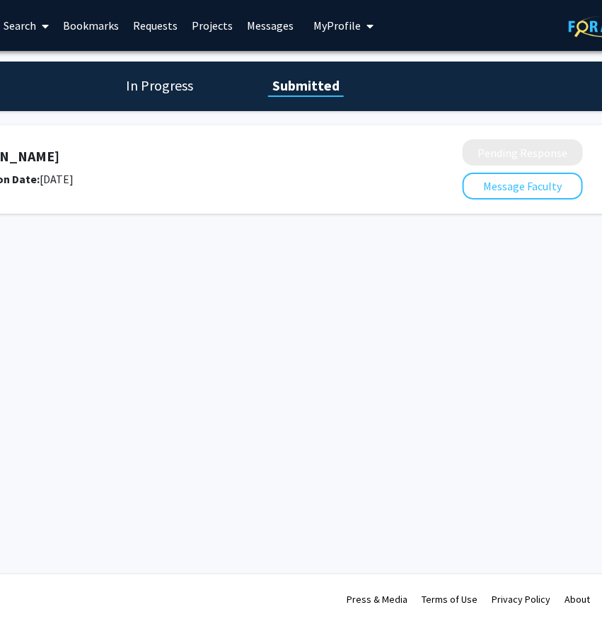
scroll to position [0, 246]
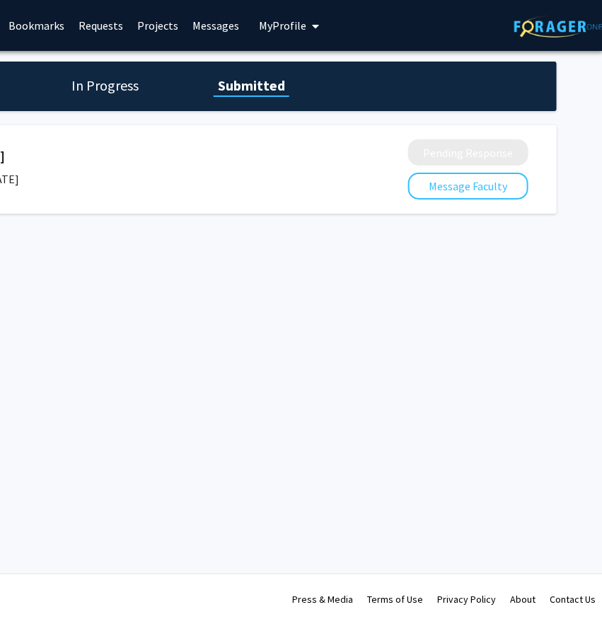
click at [221, 166] on div "Peter Murrell Submission Date: September 23, 2025" at bounding box center [114, 168] width 437 height 40
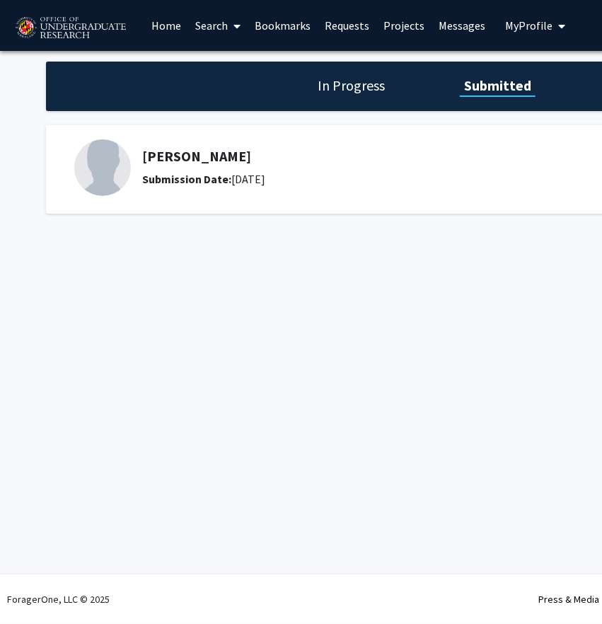
click at [127, 153] on div "Peter Murrell Submission Date: September 23, 2025" at bounding box center [354, 167] width 560 height 57
click at [193, 161] on h5 "Peter Murrell" at bounding box center [360, 156] width 437 height 17
